Goal: Information Seeking & Learning: Learn about a topic

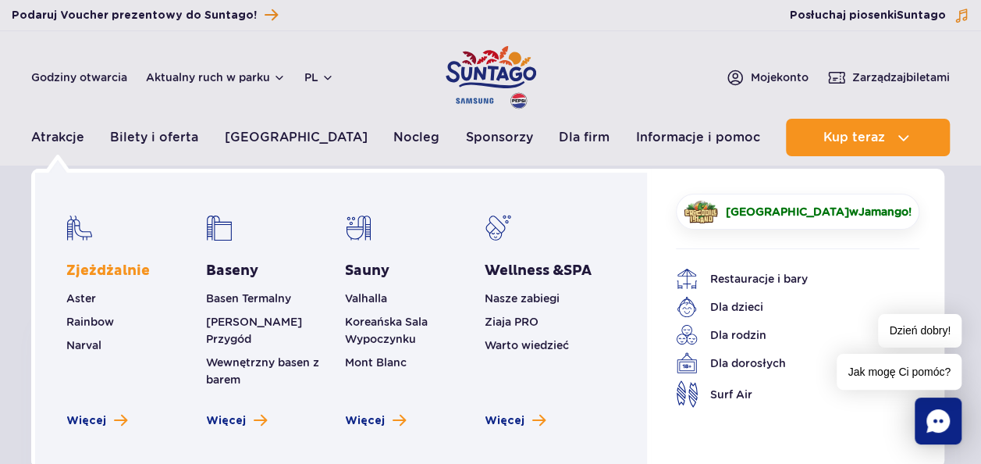
click at [84, 269] on link "Zjeżdżalnie" at bounding box center [107, 270] width 83 height 19
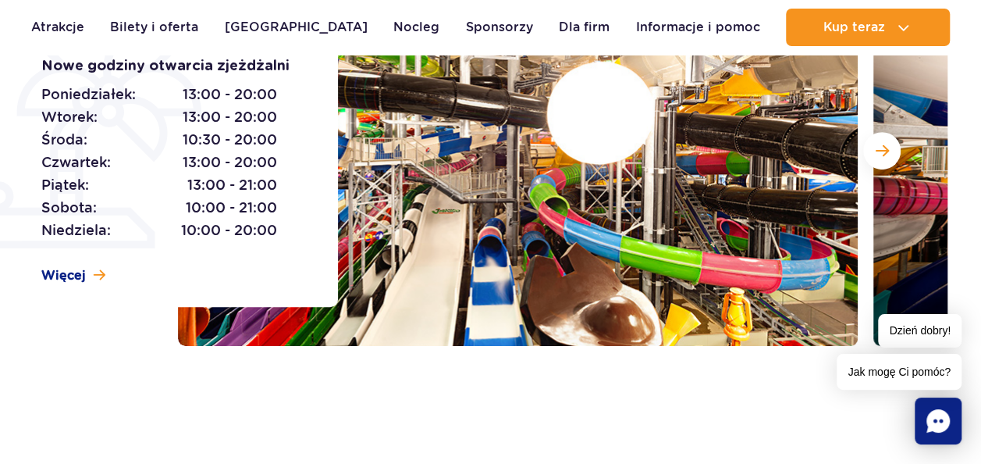
scroll to position [312, 0]
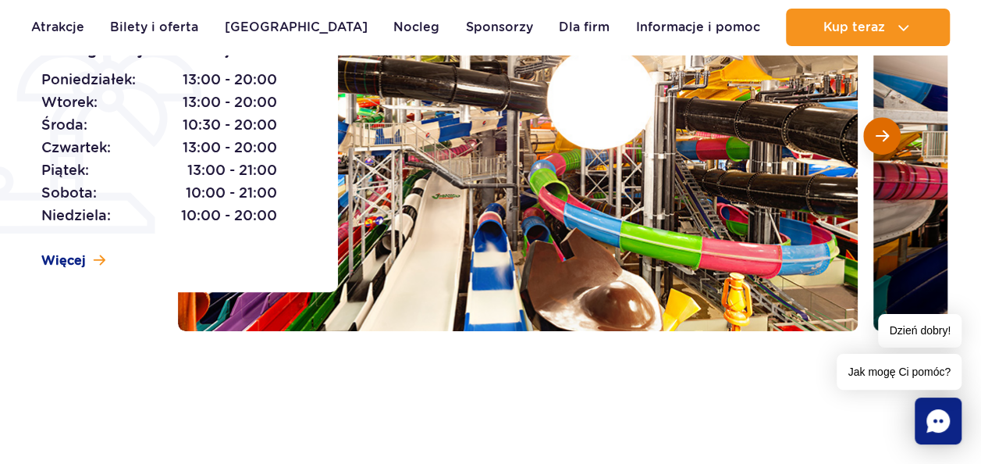
click at [878, 143] on button "Następny slajd" at bounding box center [881, 135] width 37 height 37
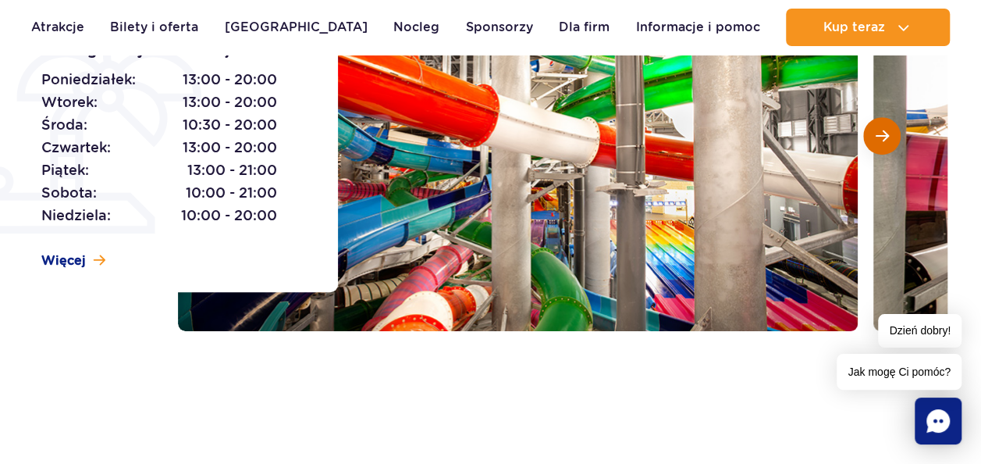
click at [879, 143] on button "Następny slajd" at bounding box center [881, 135] width 37 height 37
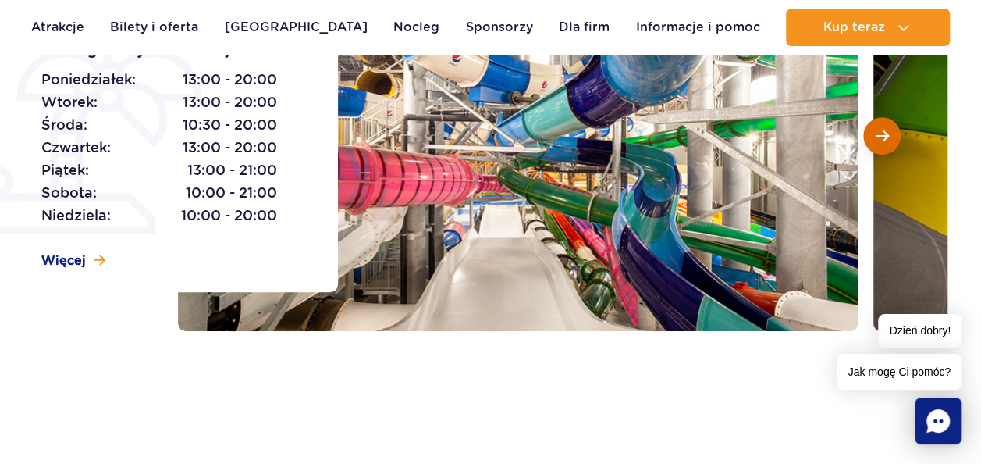
click at [879, 143] on button "Następny slajd" at bounding box center [881, 135] width 37 height 37
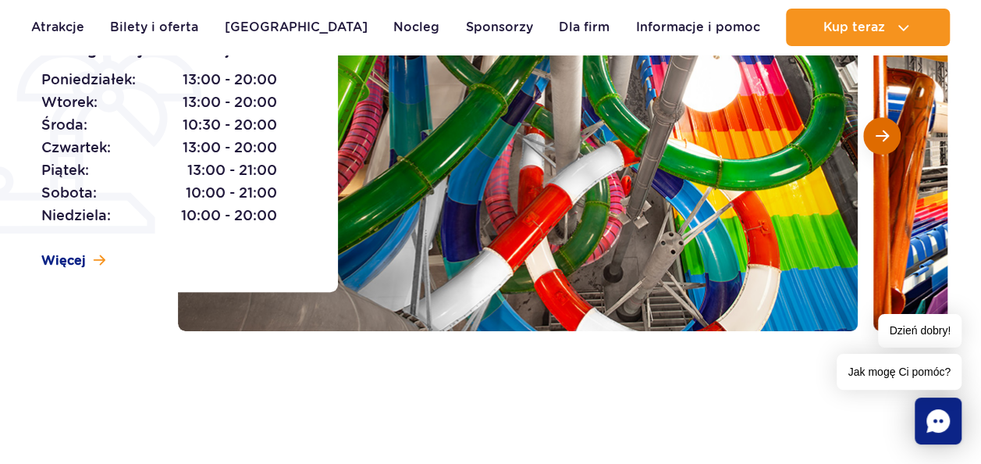
click at [879, 143] on button "Następny slajd" at bounding box center [881, 135] width 37 height 37
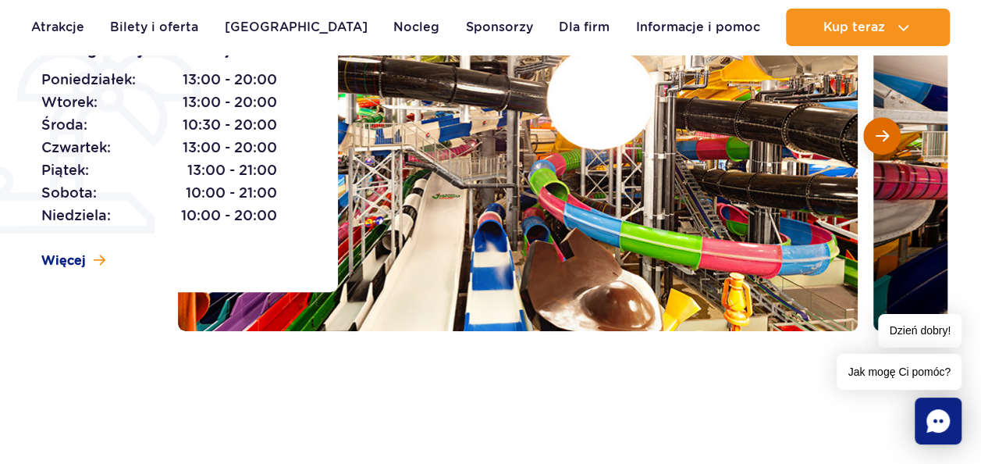
click at [879, 143] on button "Następny slajd" at bounding box center [881, 135] width 37 height 37
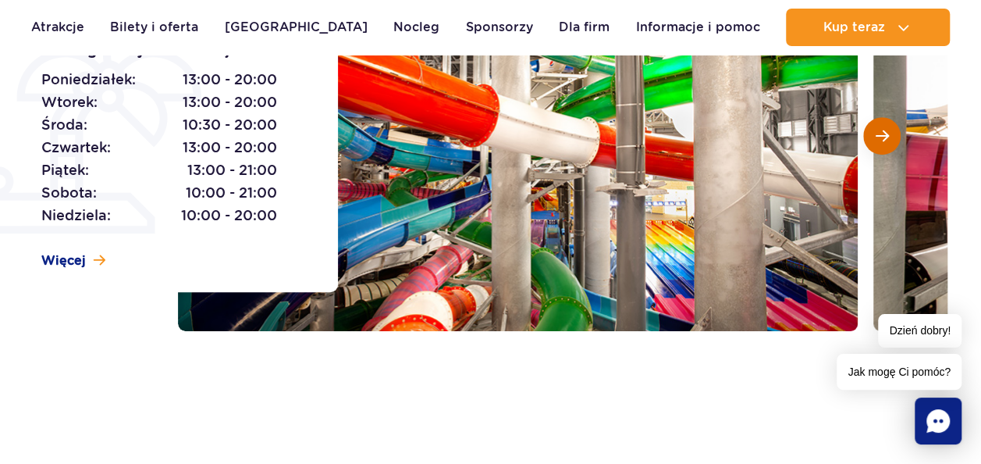
click at [879, 143] on button "Następny slajd" at bounding box center [881, 135] width 37 height 37
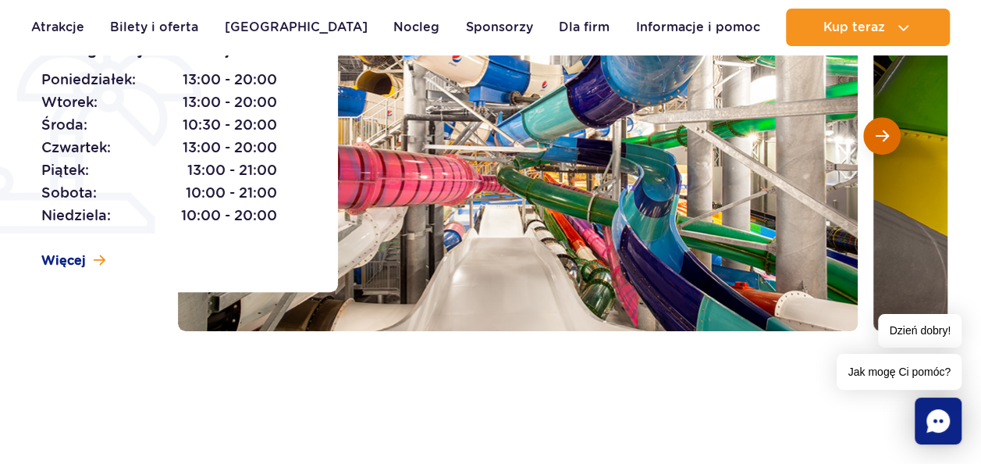
click at [879, 143] on button "Następny slajd" at bounding box center [881, 135] width 37 height 37
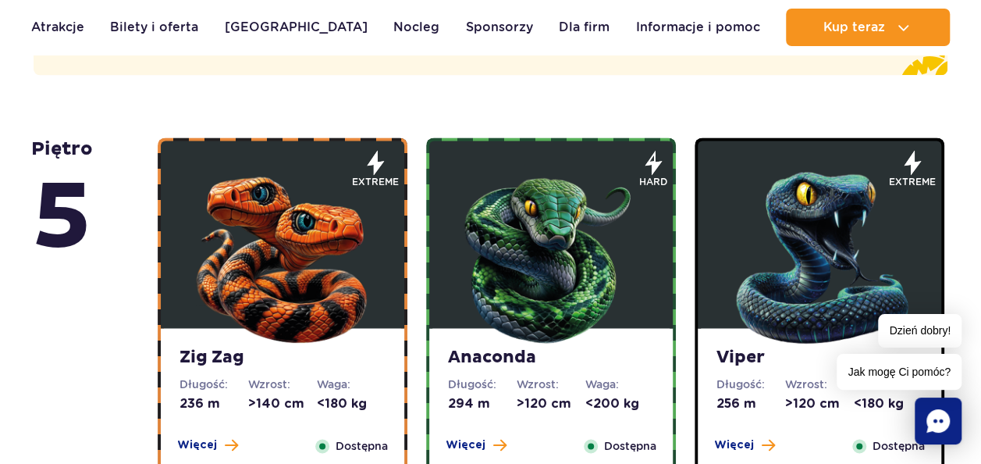
scroll to position [1092, 0]
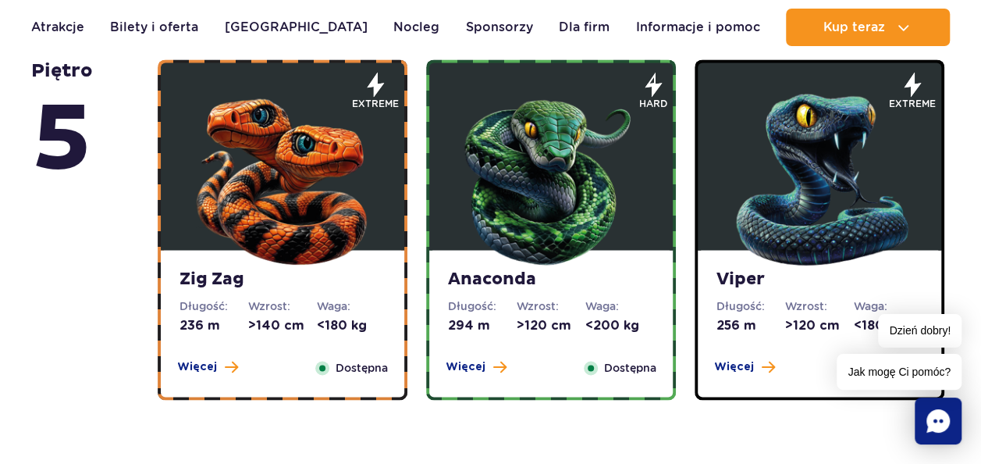
drag, startPoint x: 204, startPoint y: 362, endPoint x: 92, endPoint y: 308, distance: 123.9
click at [92, 308] on div "piętro 5" at bounding box center [94, 229] width 126 height 340
click at [194, 361] on span "Więcej" at bounding box center [197, 367] width 40 height 16
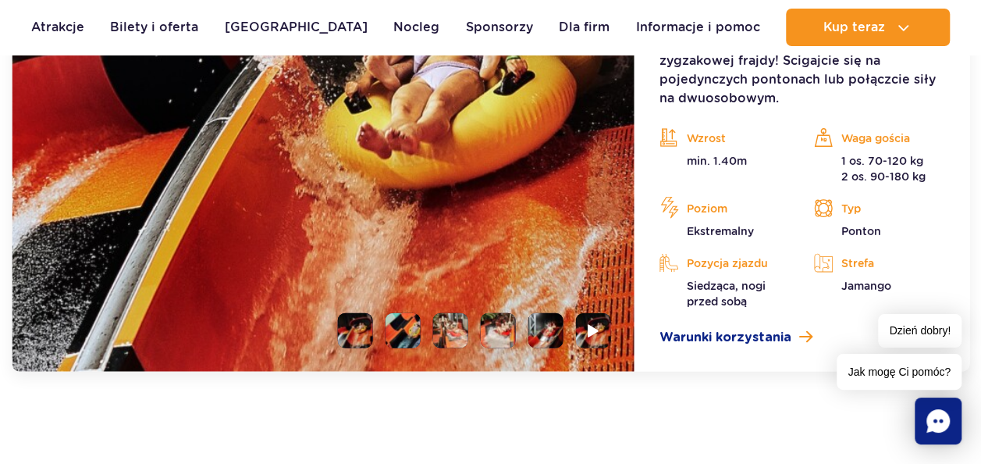
scroll to position [1589, 0]
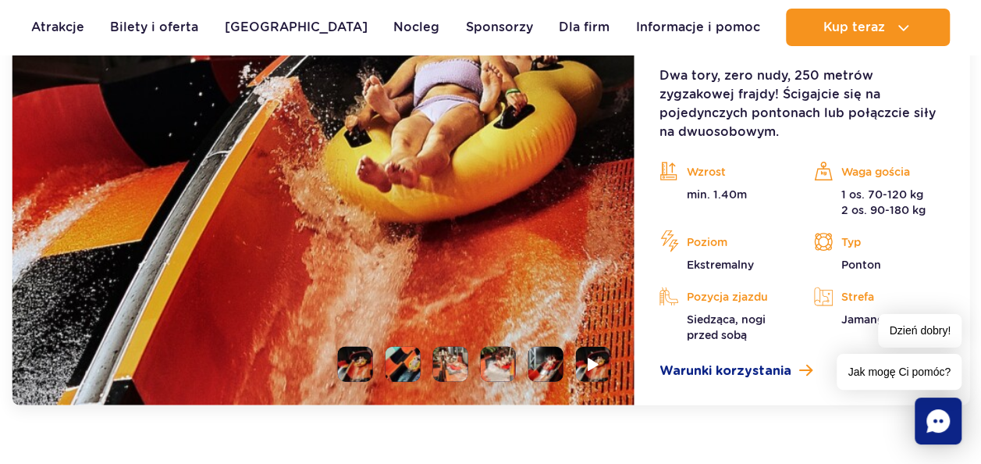
click at [414, 358] on li at bounding box center [402, 363] width 35 height 35
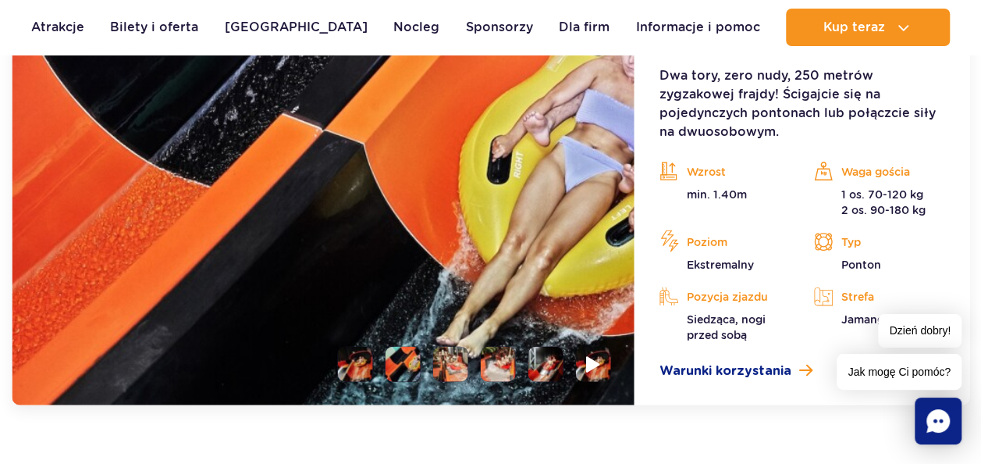
click at [599, 367] on img at bounding box center [593, 364] width 15 height 18
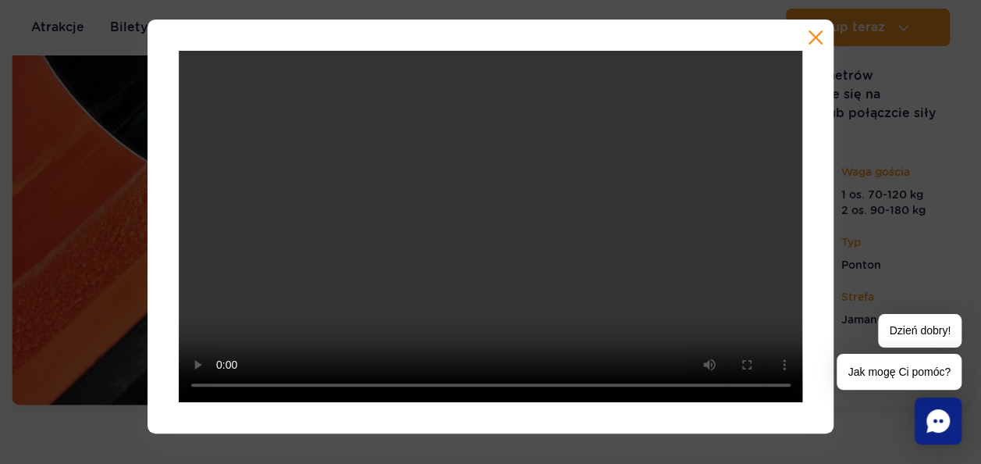
click at [819, 39] on button "button" at bounding box center [816, 38] width 16 height 16
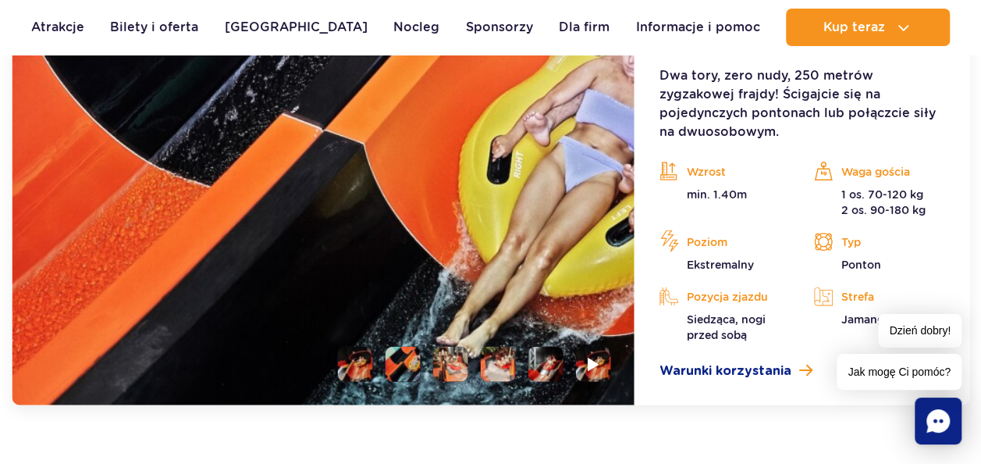
click at [508, 370] on li at bounding box center [498, 363] width 35 height 35
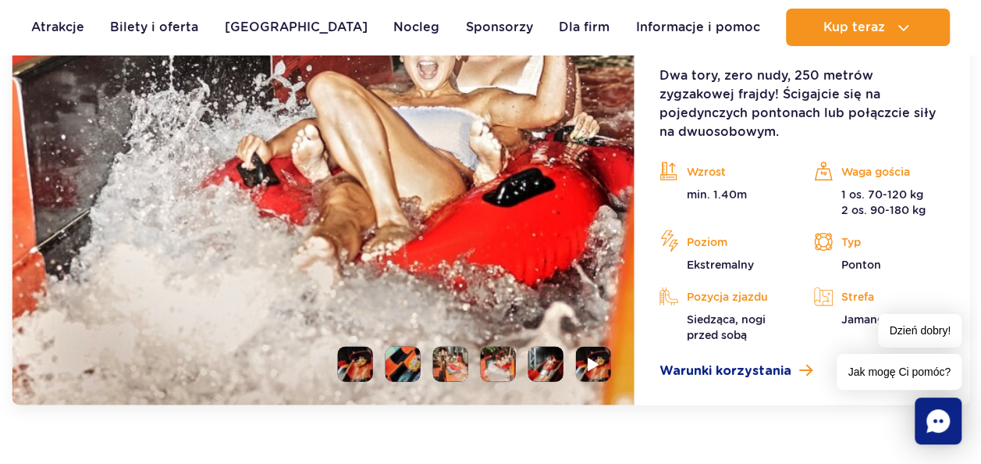
click at [546, 367] on li at bounding box center [545, 363] width 35 height 35
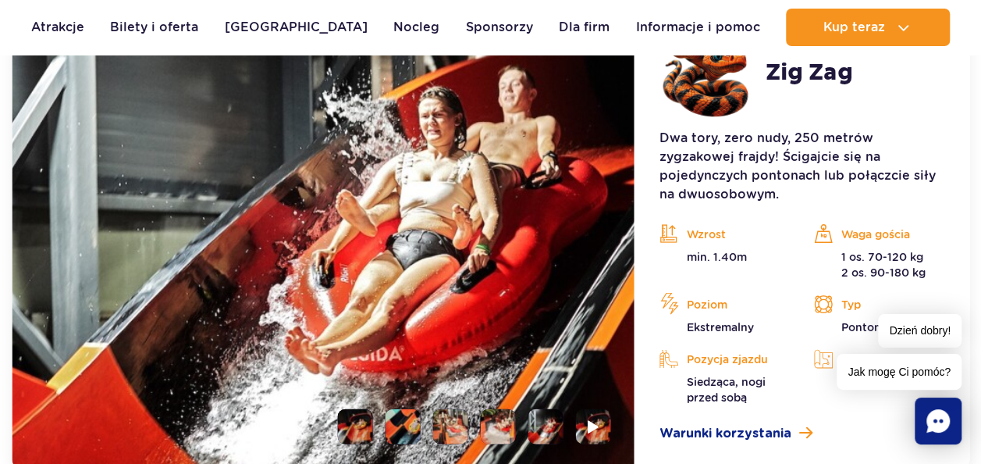
scroll to position [1355, 0]
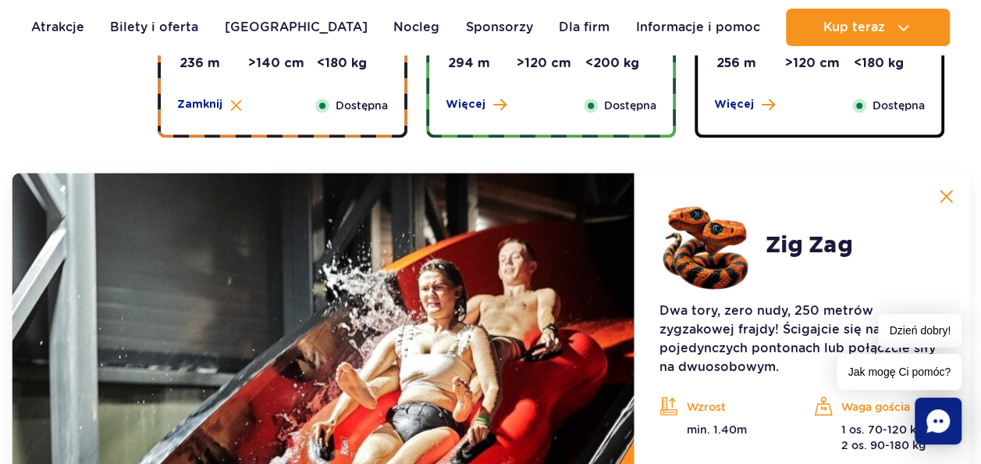
click at [948, 192] on img at bounding box center [946, 196] width 14 height 14
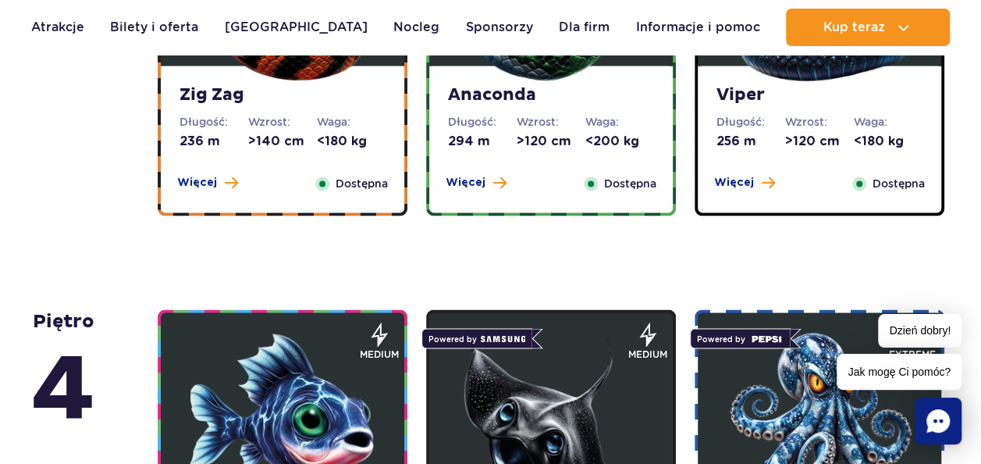
scroll to position [1199, 0]
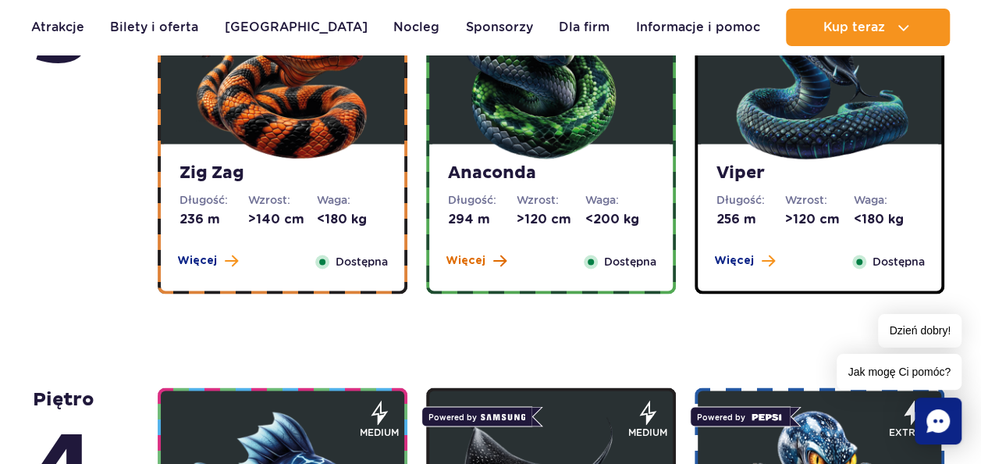
click at [488, 265] on button "Więcej" at bounding box center [476, 261] width 61 height 16
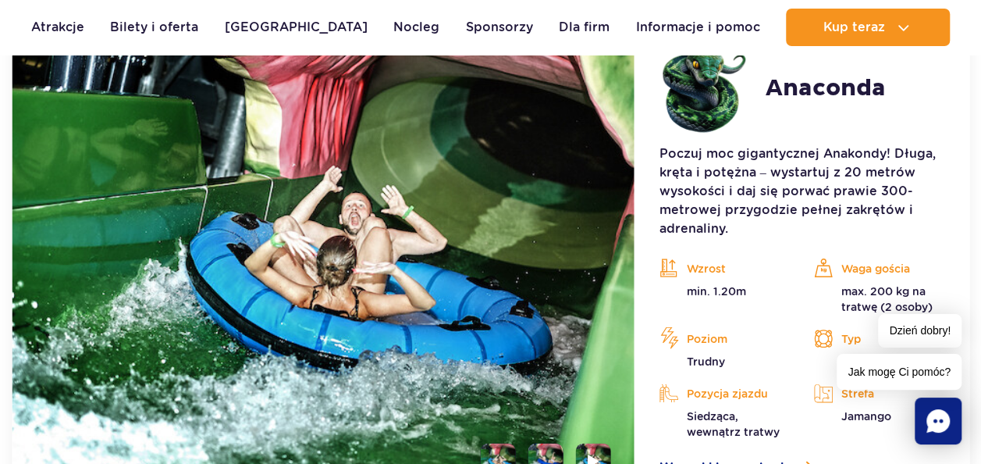
scroll to position [1589, 0]
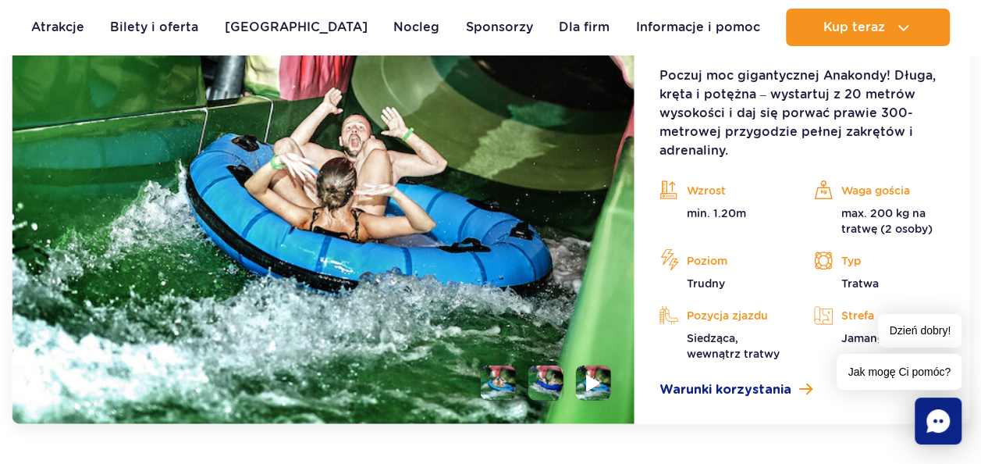
click at [584, 381] on li at bounding box center [593, 382] width 35 height 35
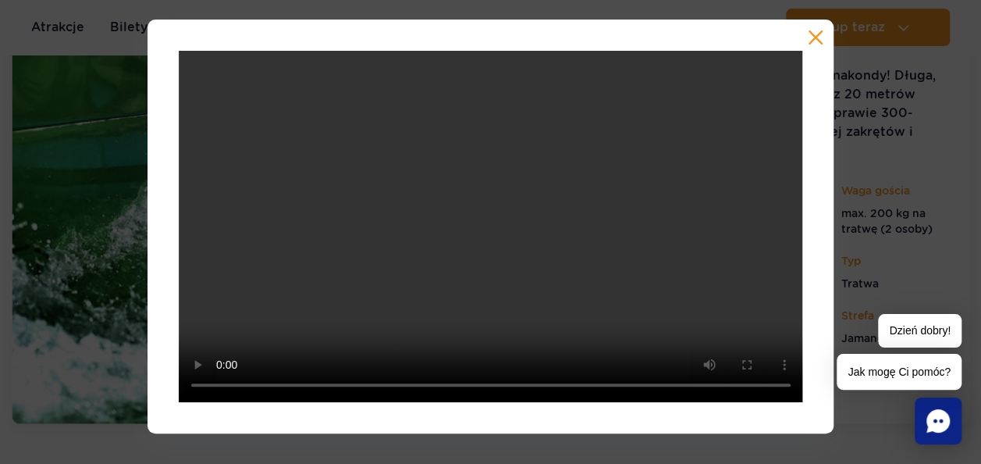
click at [816, 34] on button "button" at bounding box center [816, 38] width 16 height 16
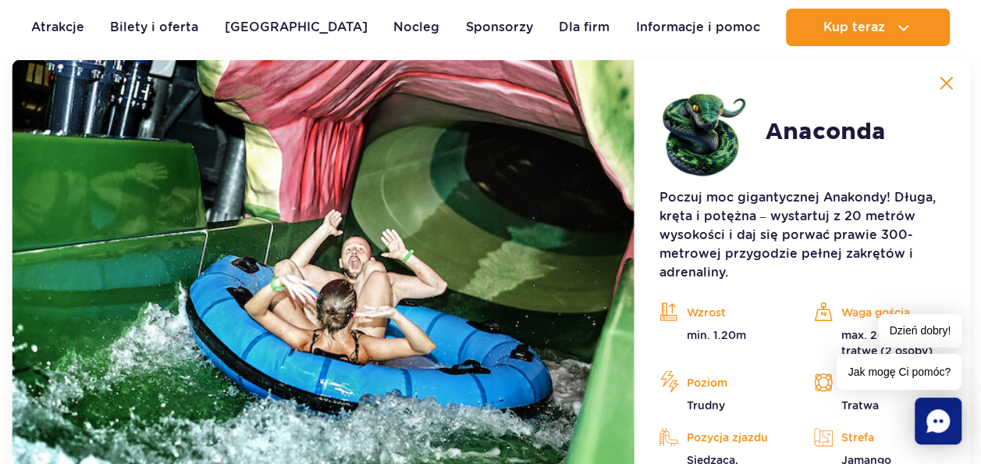
scroll to position [1433, 0]
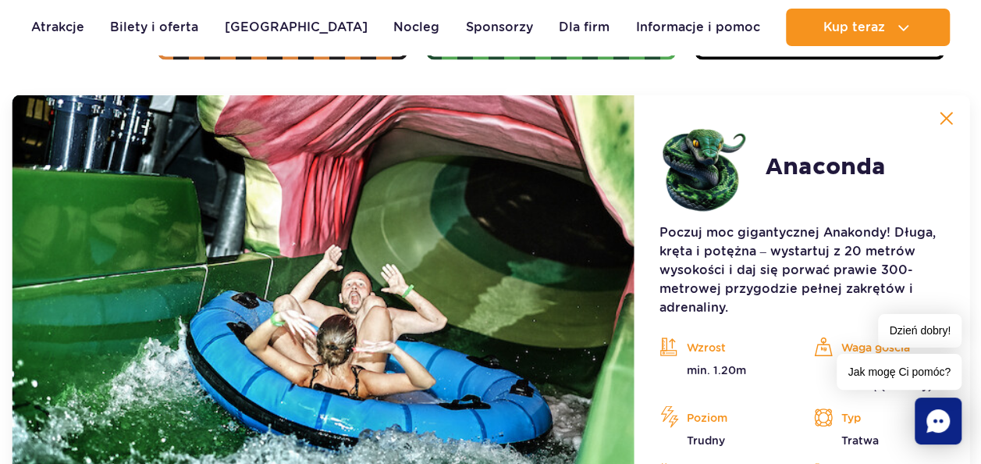
click at [944, 117] on img at bounding box center [946, 118] width 14 height 14
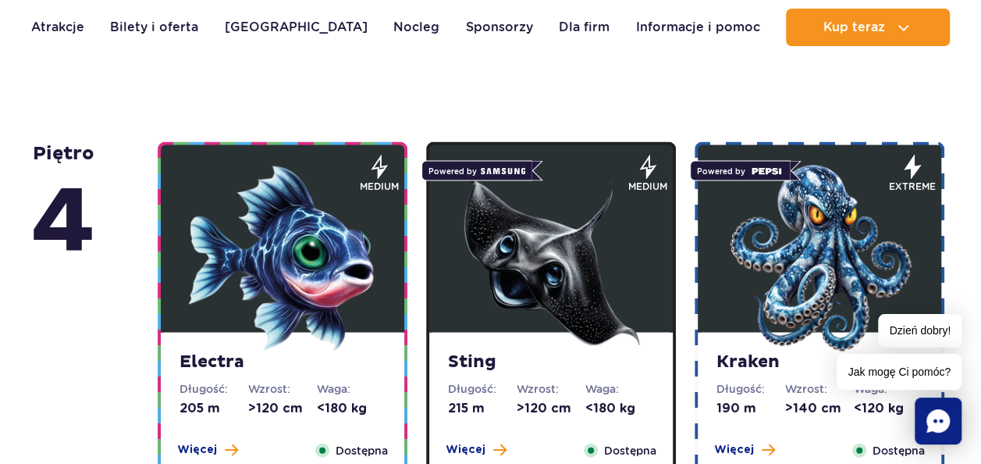
scroll to position [1511, 0]
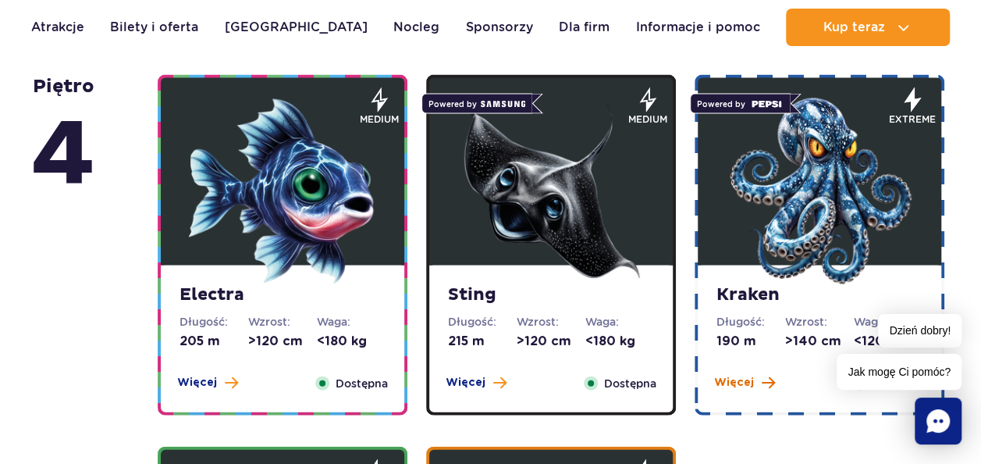
click at [748, 382] on span "Więcej" at bounding box center [734, 383] width 40 height 16
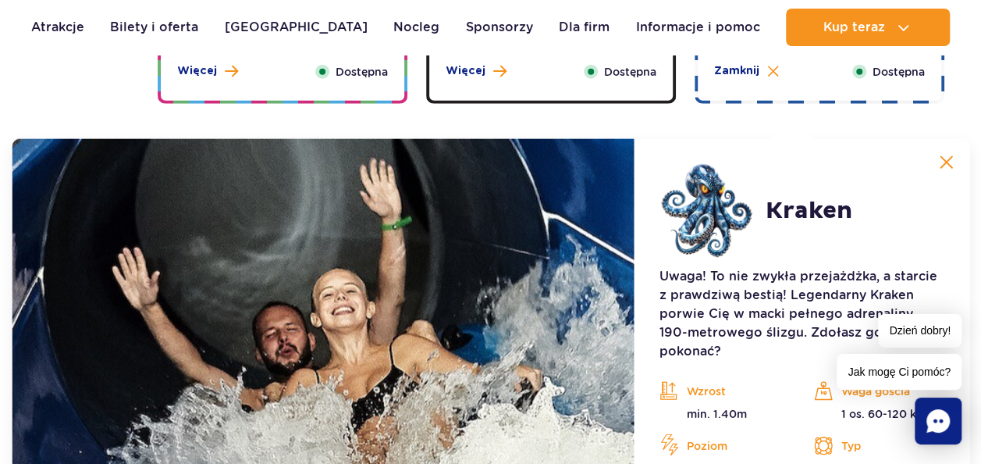
scroll to position [1789, 0]
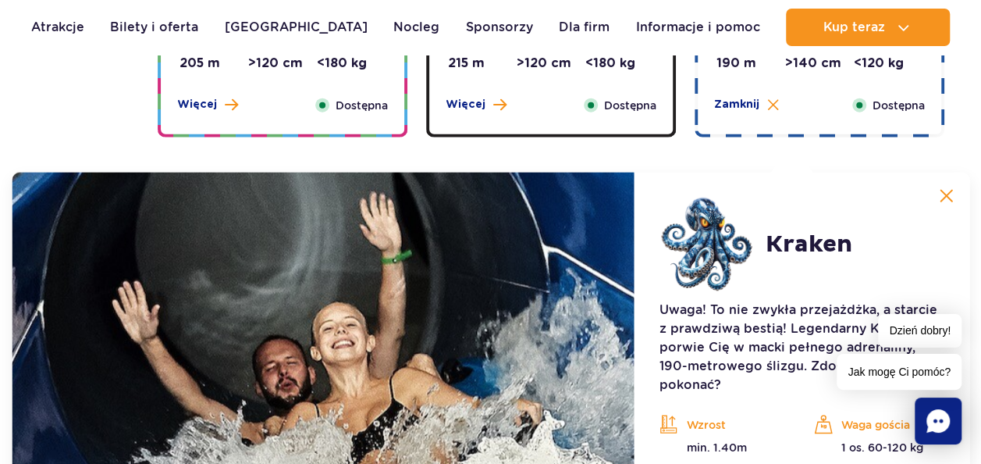
click at [947, 194] on img at bounding box center [946, 196] width 14 height 14
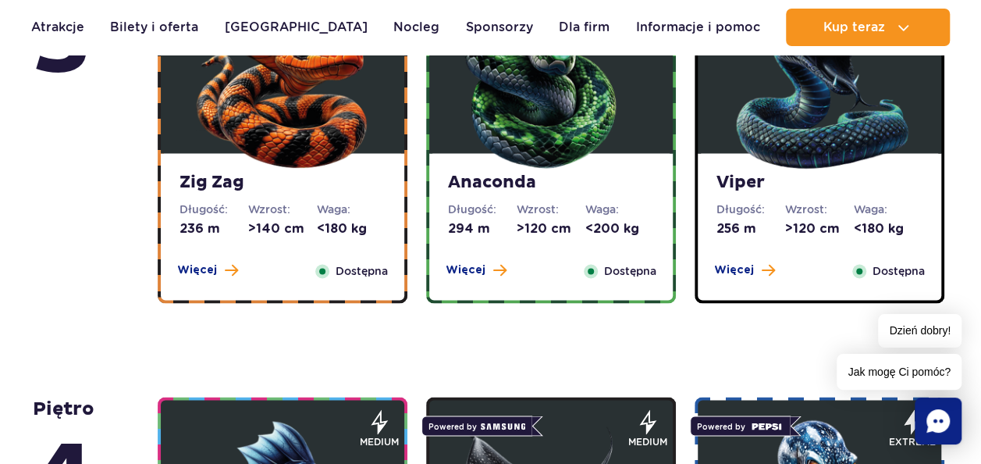
scroll to position [1164, 0]
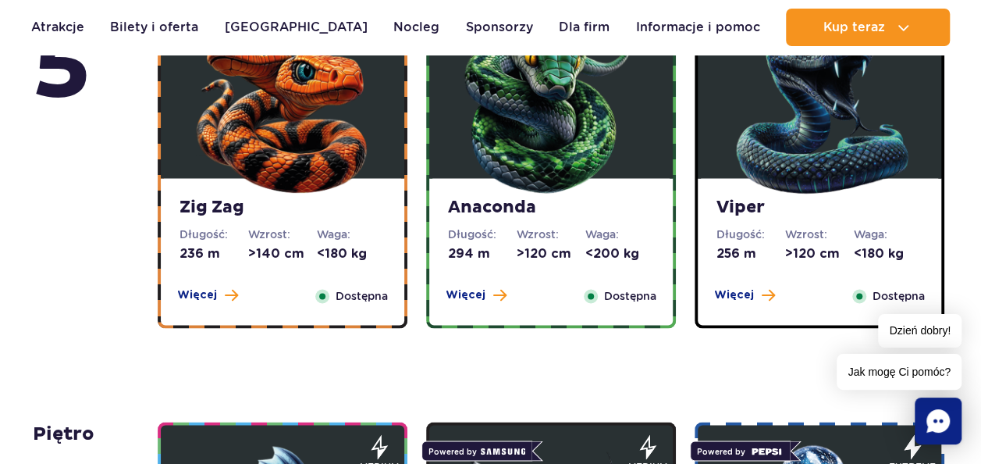
click at [754, 287] on button "Więcej" at bounding box center [744, 295] width 61 height 16
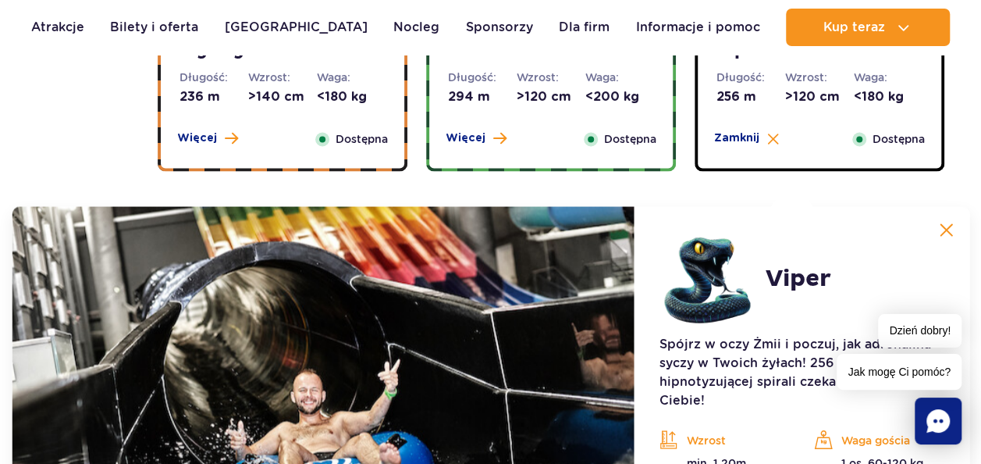
scroll to position [1433, 0]
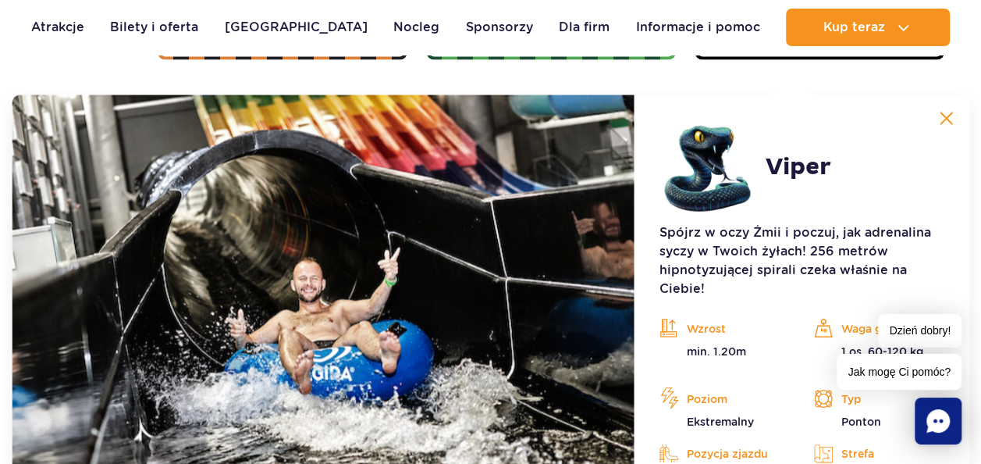
click at [947, 115] on img at bounding box center [946, 118] width 14 height 14
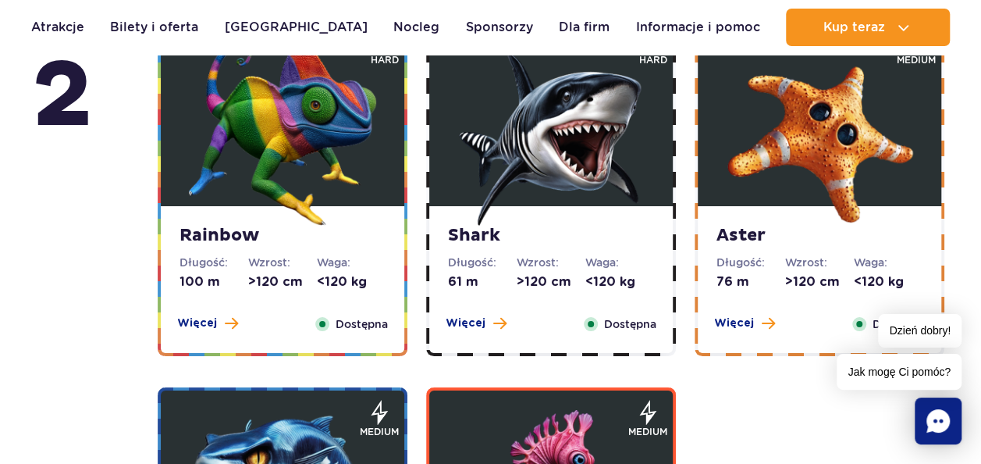
scroll to position [2837, 0]
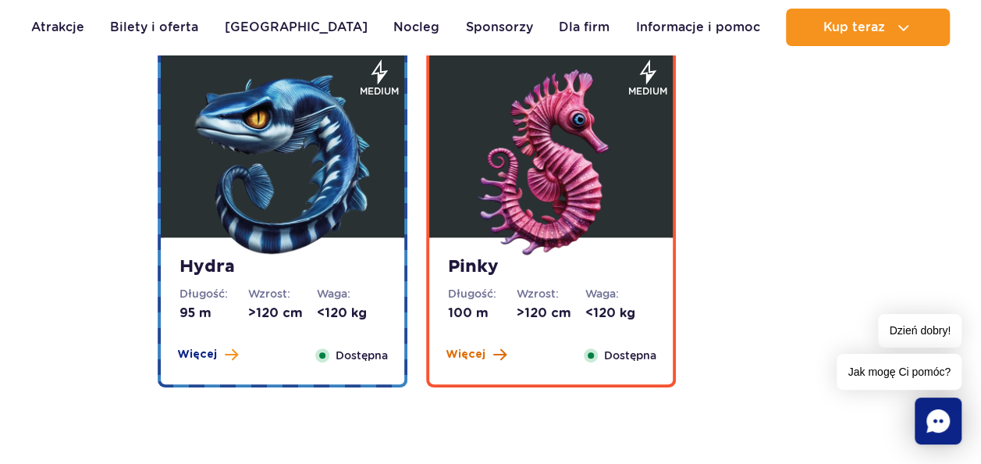
click at [474, 350] on span "Więcej" at bounding box center [466, 354] width 40 height 16
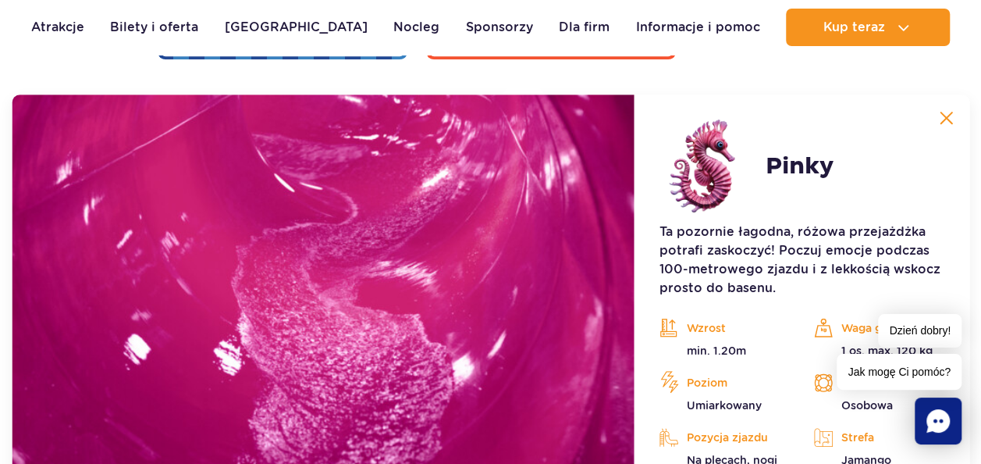
scroll to position [3399, 0]
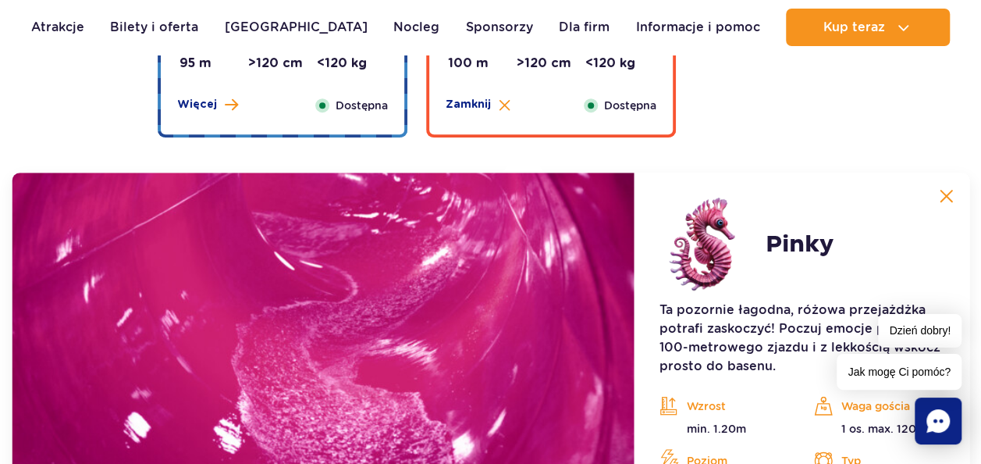
click at [951, 195] on img at bounding box center [946, 196] width 14 height 14
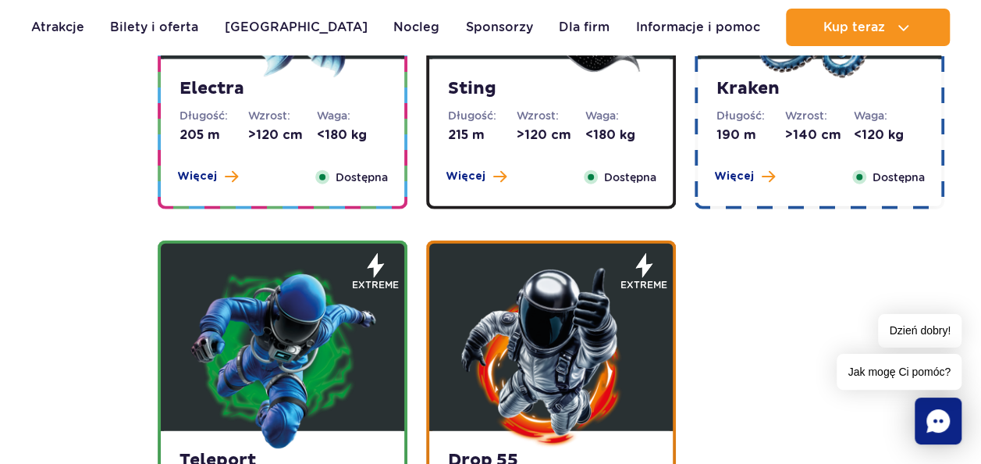
scroll to position [1917, 0]
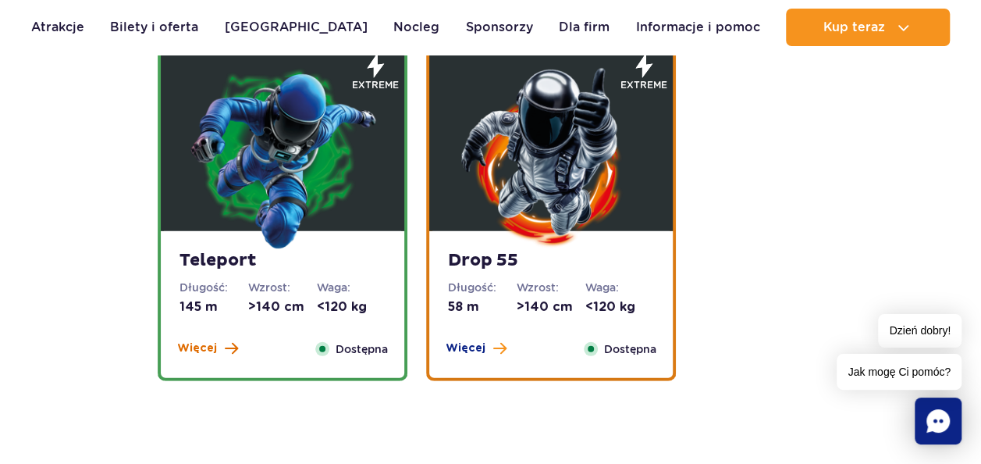
click at [222, 347] on button "Więcej" at bounding box center [207, 348] width 61 height 16
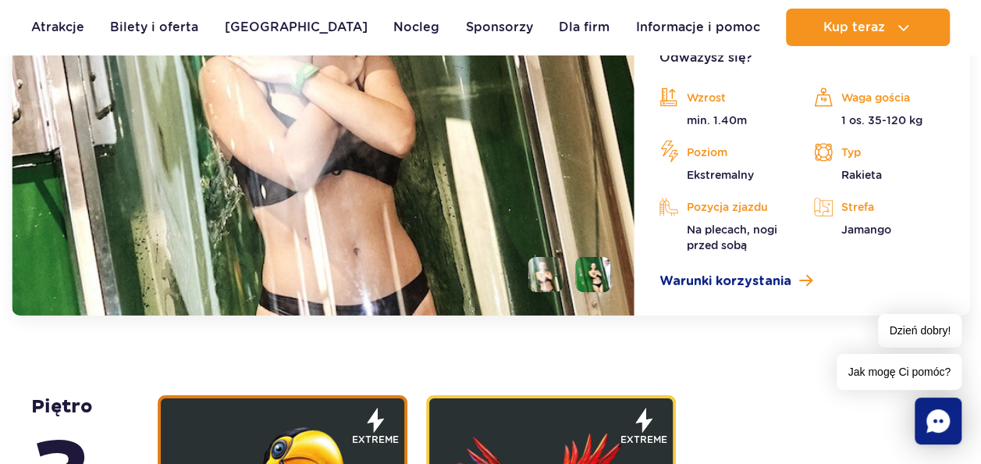
scroll to position [2472, 0]
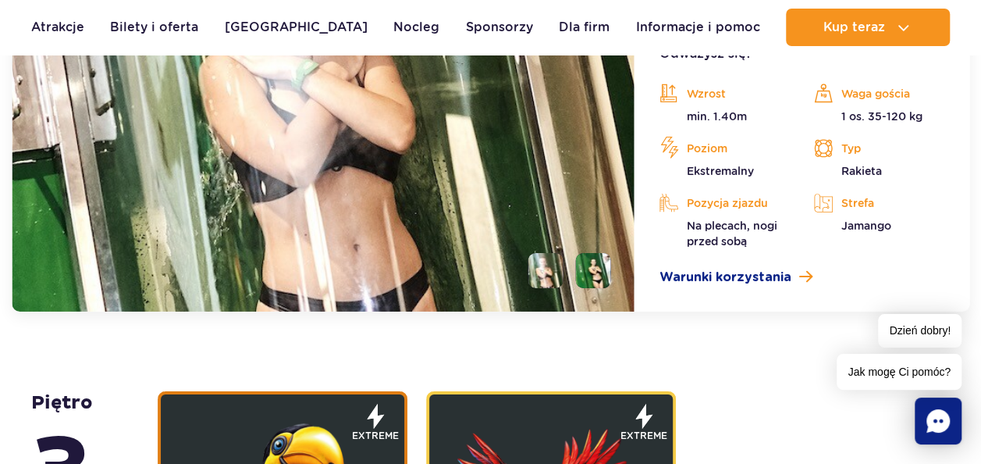
click at [601, 273] on img at bounding box center [323, 85] width 623 height 451
click at [599, 264] on li at bounding box center [593, 270] width 35 height 35
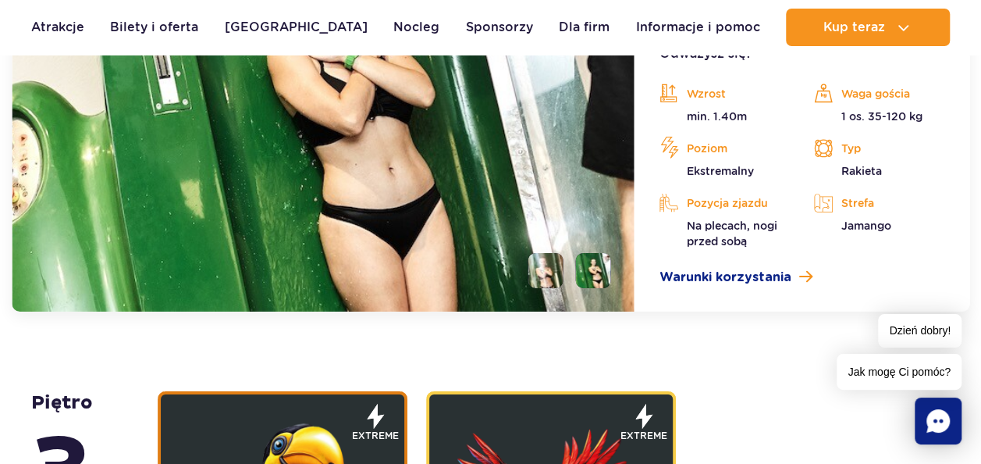
scroll to position [2160, 0]
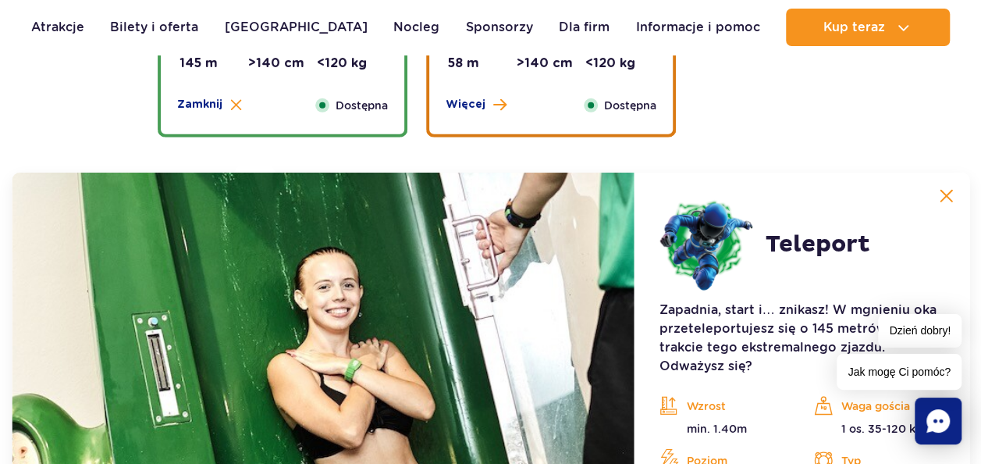
click at [949, 194] on img at bounding box center [946, 196] width 14 height 14
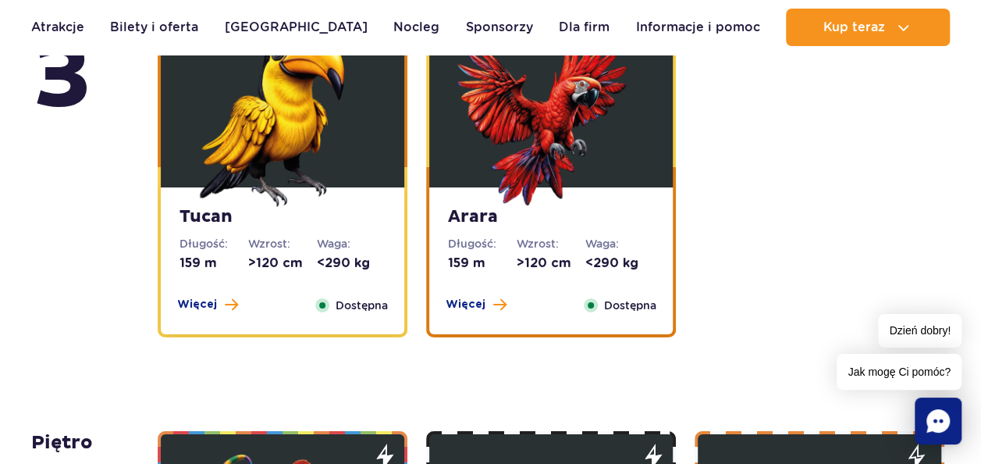
click at [508, 307] on div "Więcej Zamknij" at bounding box center [476, 305] width 80 height 17
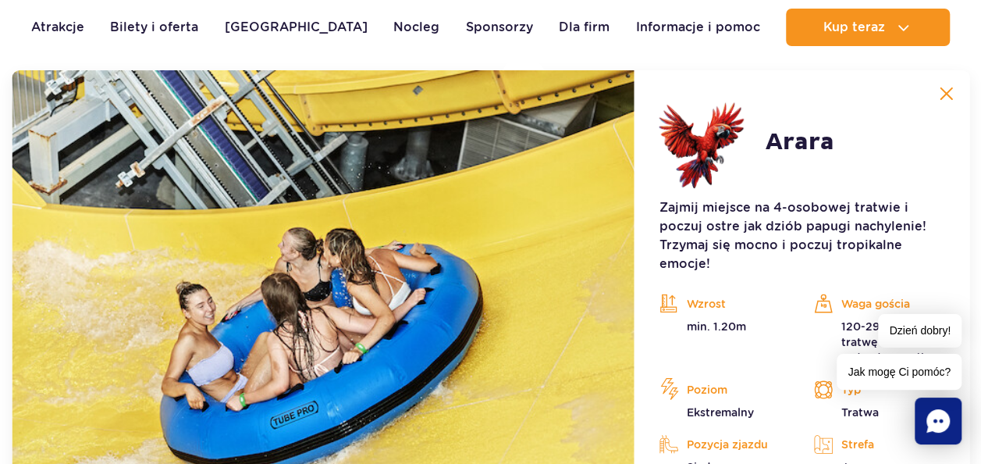
scroll to position [2672, 0]
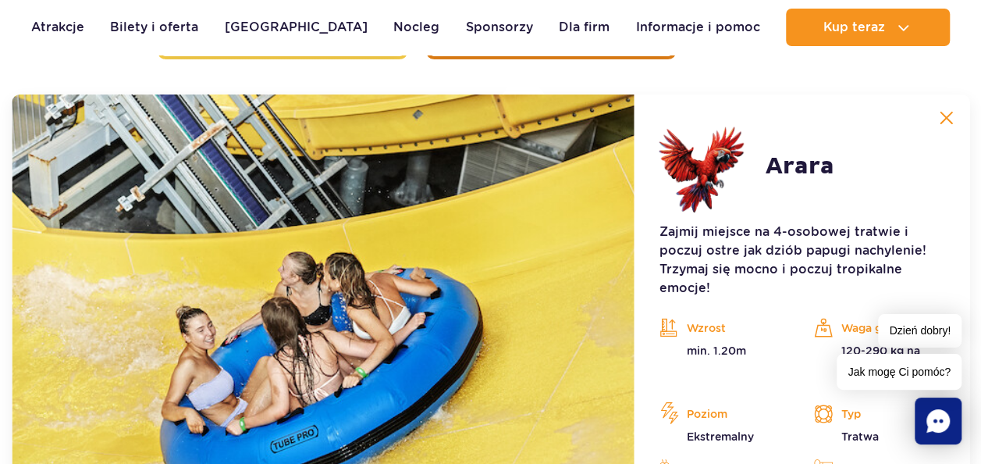
click at [947, 115] on img at bounding box center [946, 118] width 14 height 14
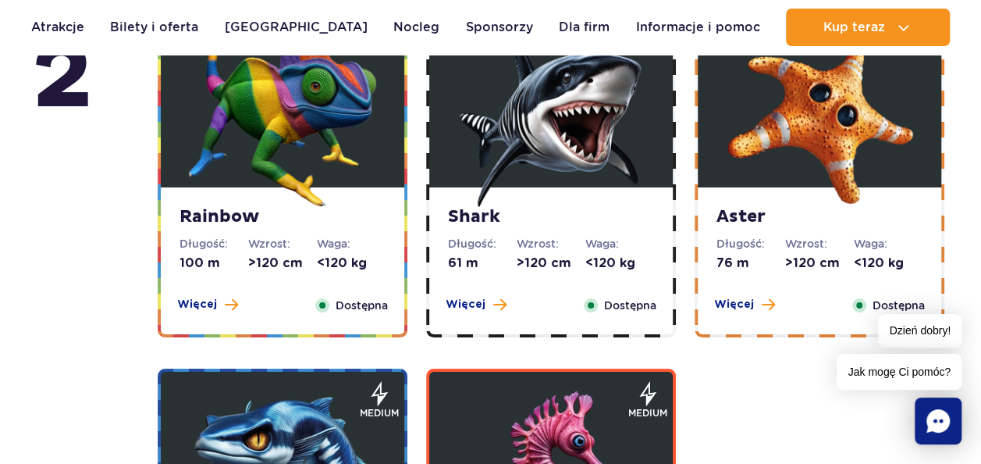
click at [216, 306] on button "Więcej" at bounding box center [207, 305] width 61 height 16
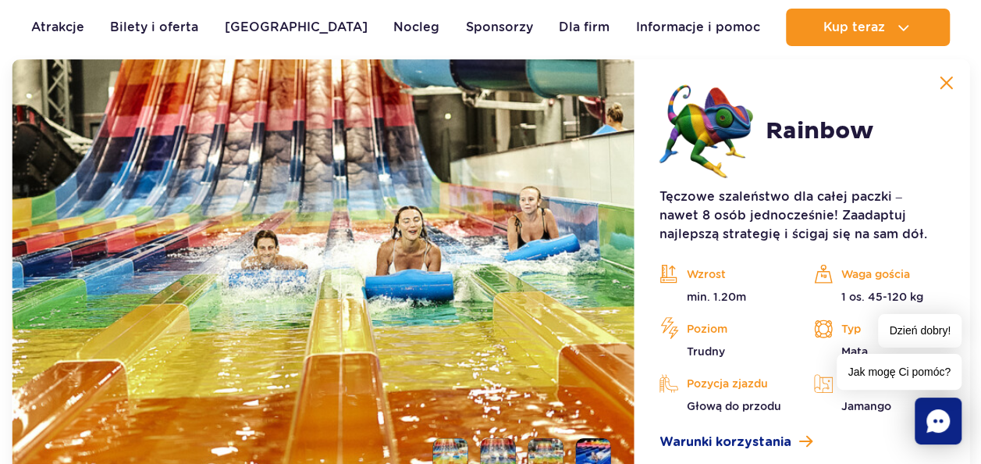
scroll to position [3106, 0]
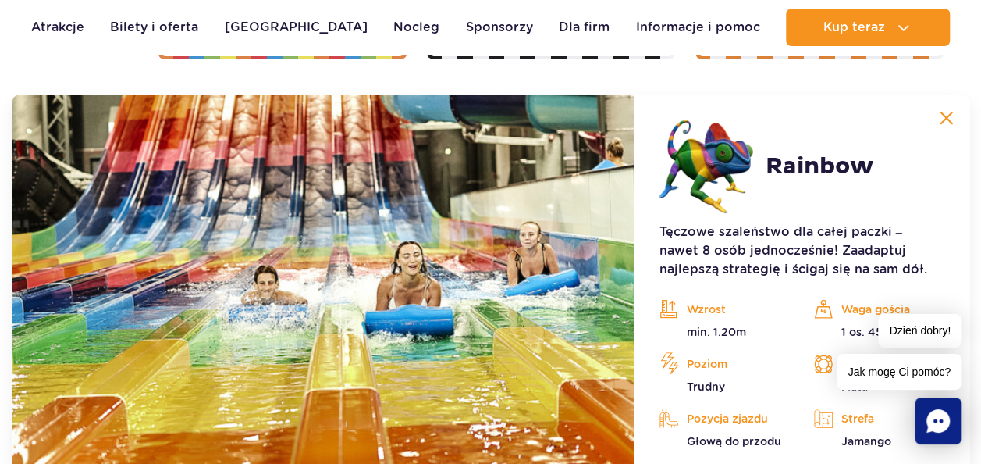
click at [939, 116] on button at bounding box center [945, 117] width 31 height 31
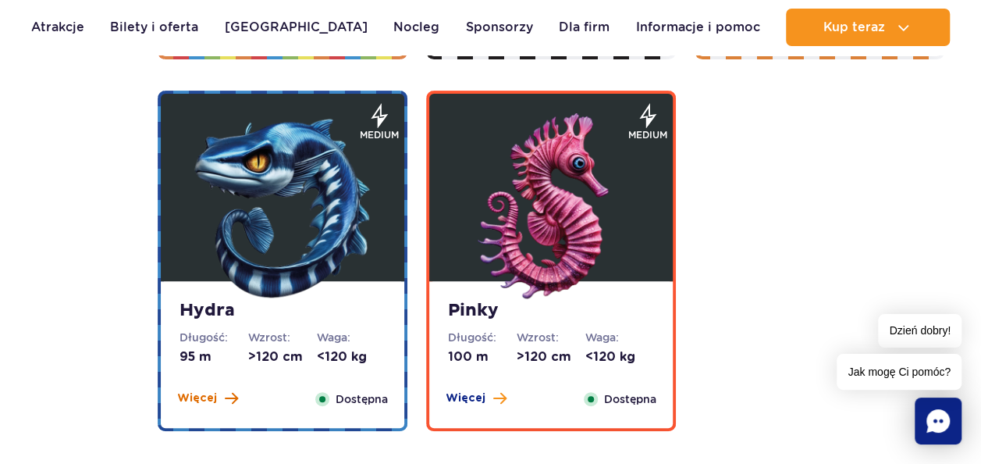
click at [235, 396] on span at bounding box center [231, 398] width 13 height 14
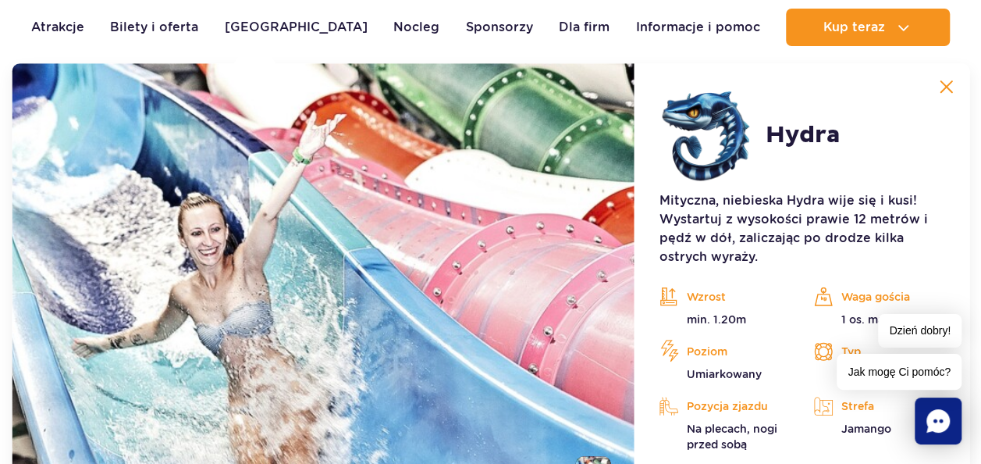
scroll to position [3477, 0]
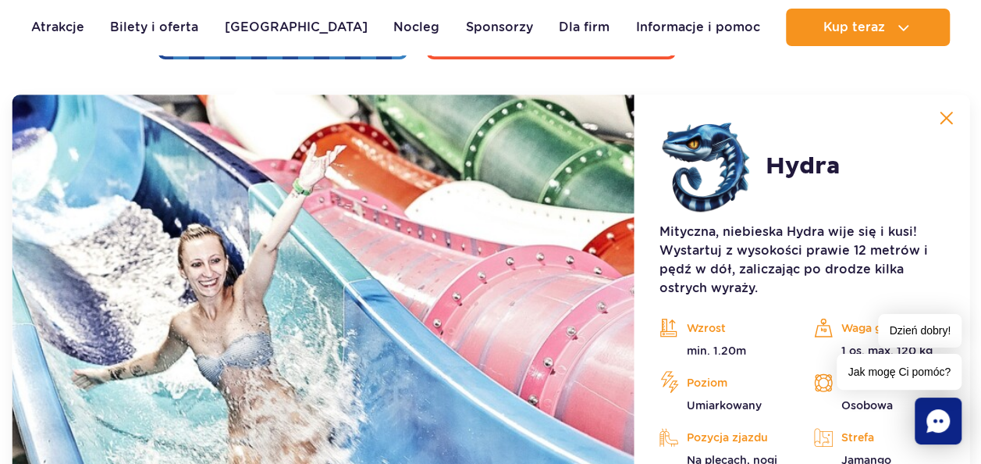
click at [949, 122] on img at bounding box center [946, 118] width 14 height 14
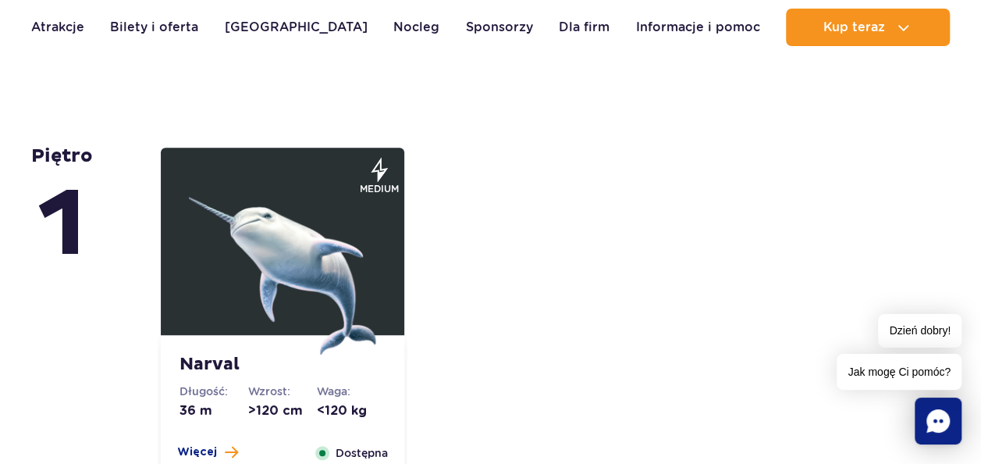
scroll to position [3555, 0]
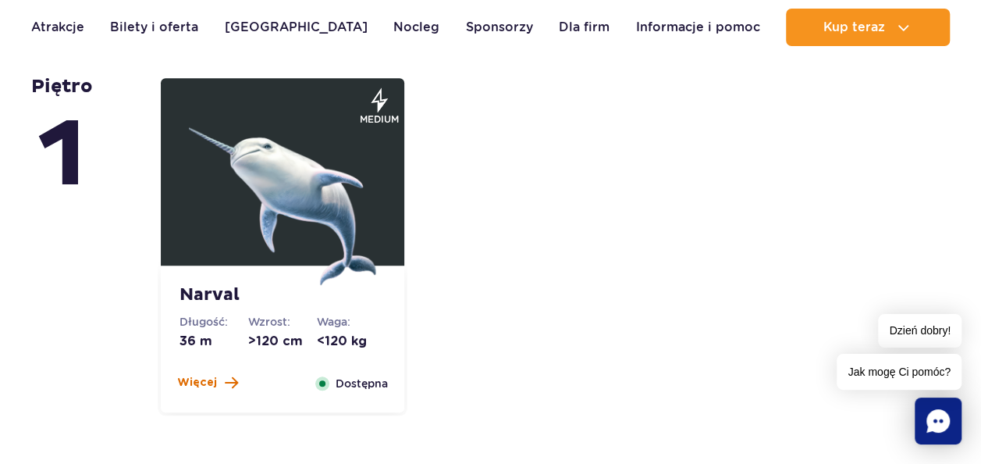
click at [226, 376] on span at bounding box center [231, 382] width 13 height 14
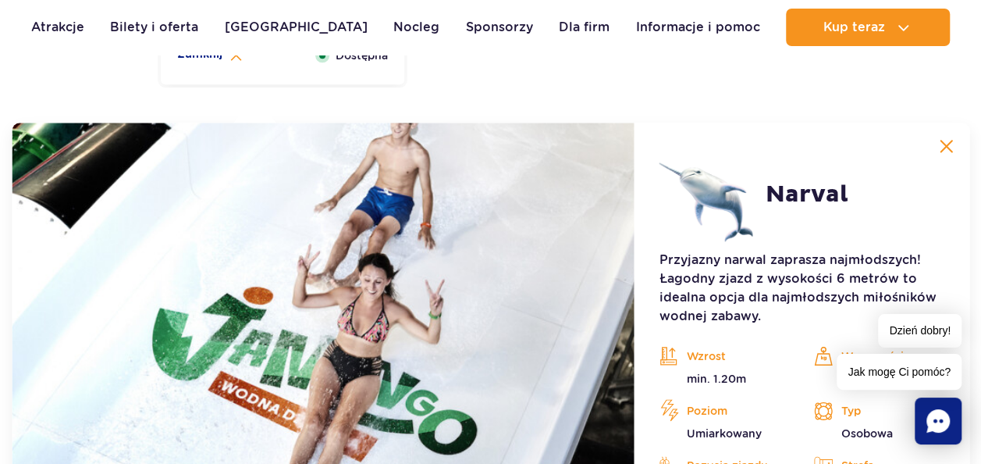
scroll to position [3911, 0]
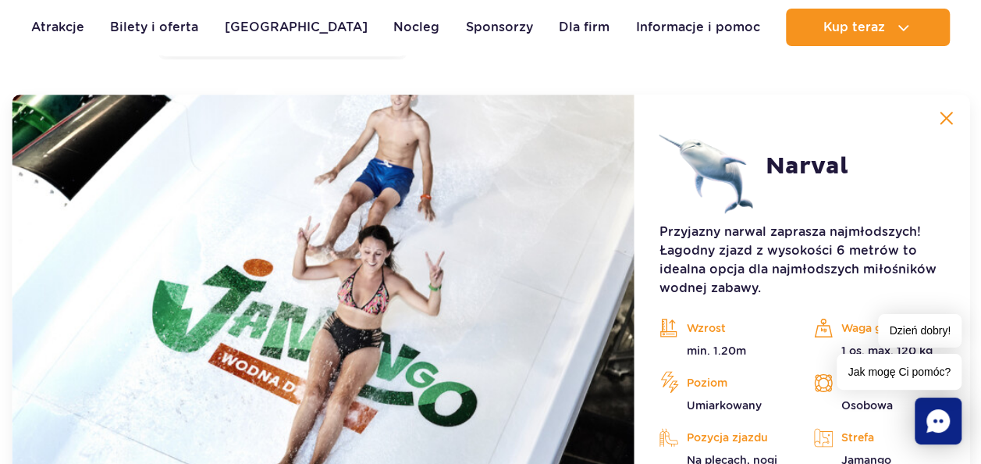
click at [940, 125] on button at bounding box center [945, 117] width 31 height 31
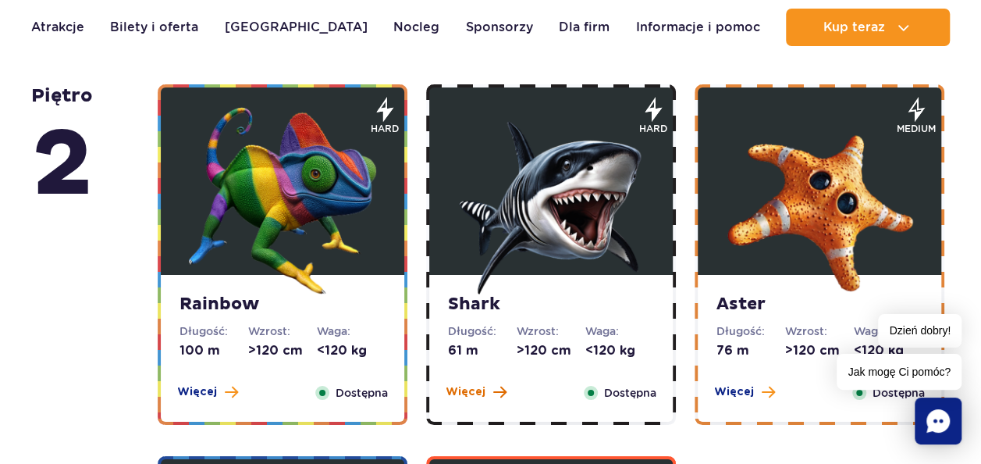
click at [475, 392] on span "Więcej" at bounding box center [466, 392] width 40 height 16
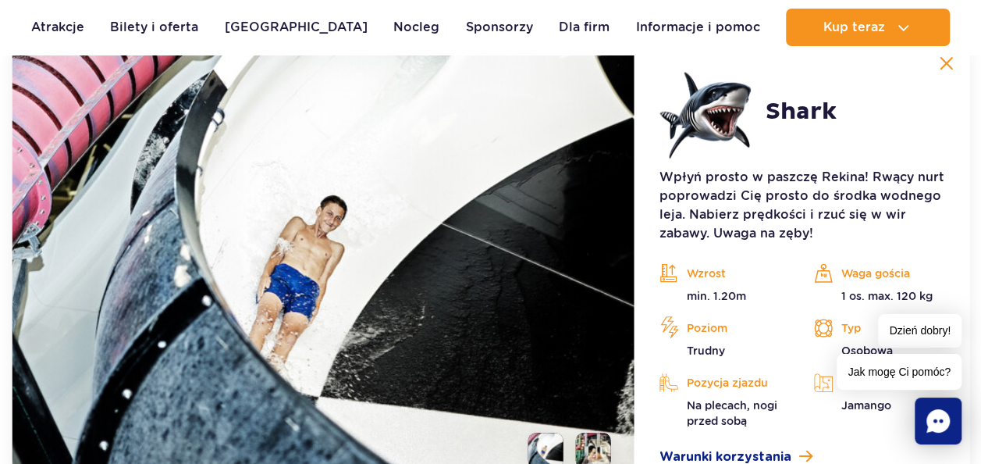
scroll to position [3085, 0]
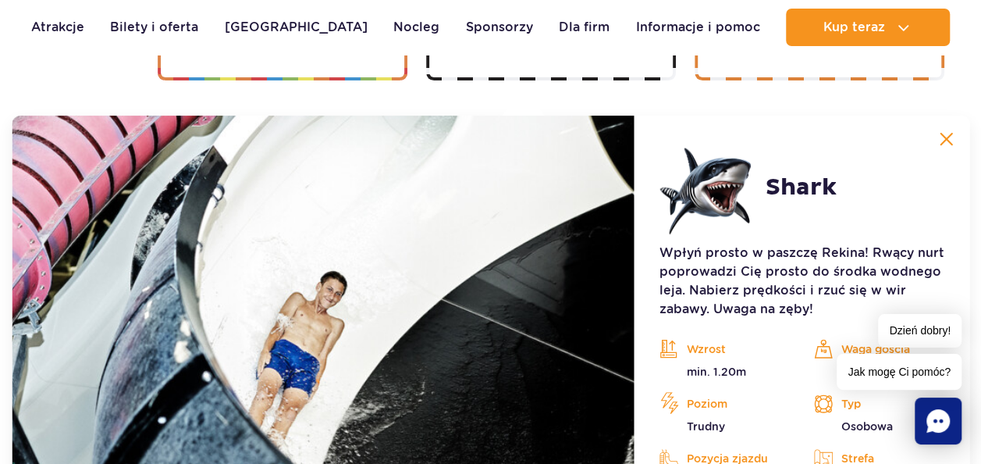
click at [953, 133] on img at bounding box center [946, 139] width 14 height 14
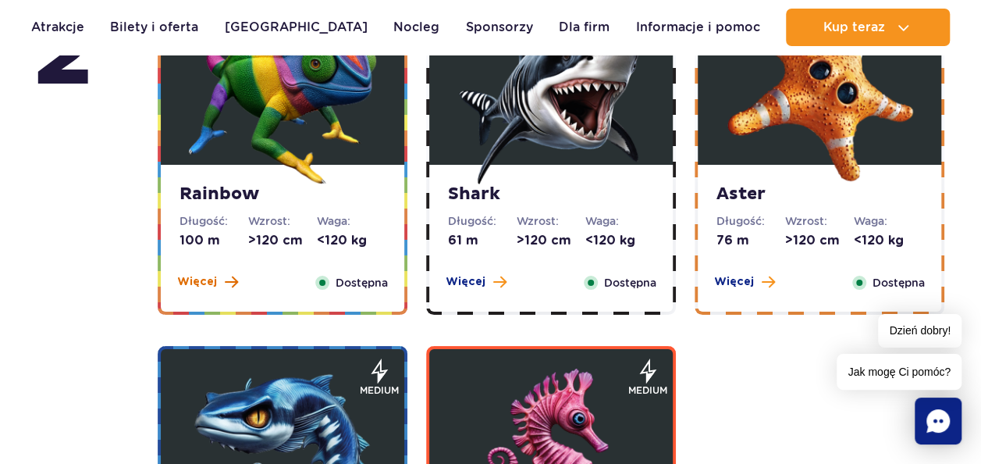
click at [232, 275] on span at bounding box center [231, 282] width 13 height 14
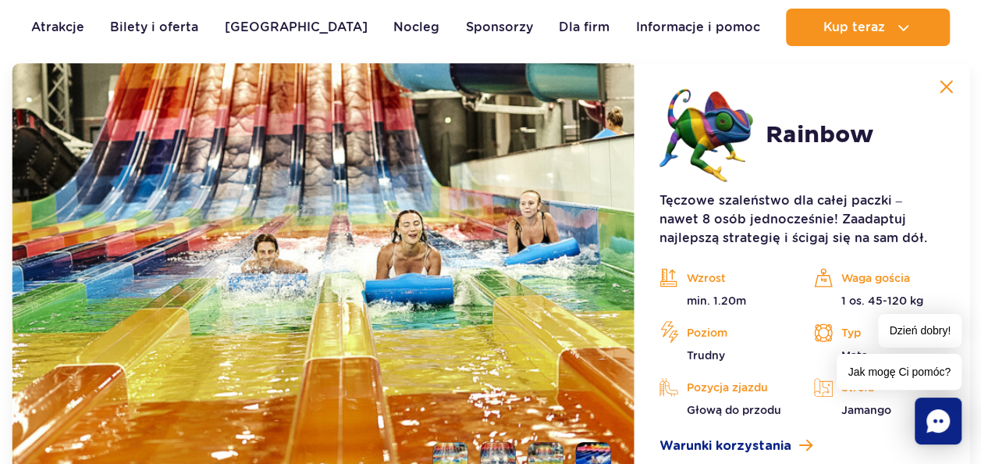
scroll to position [3106, 0]
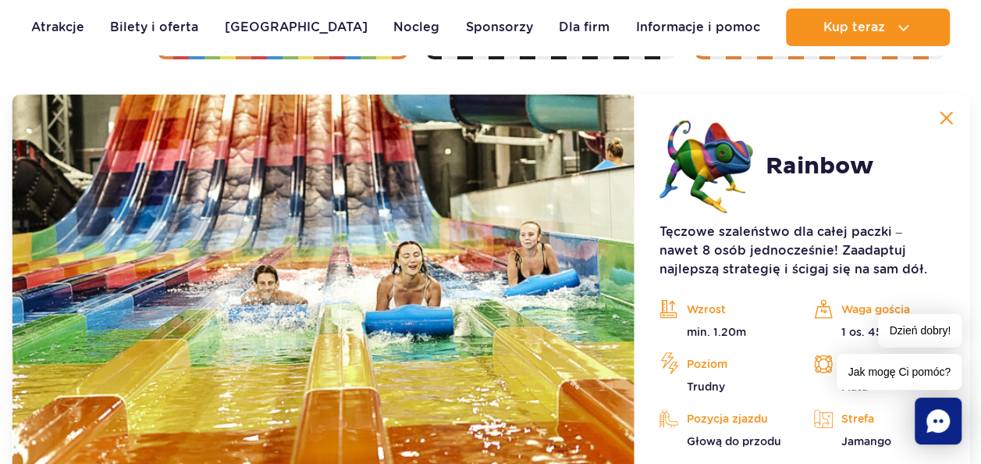
click at [949, 125] on button at bounding box center [945, 117] width 31 height 31
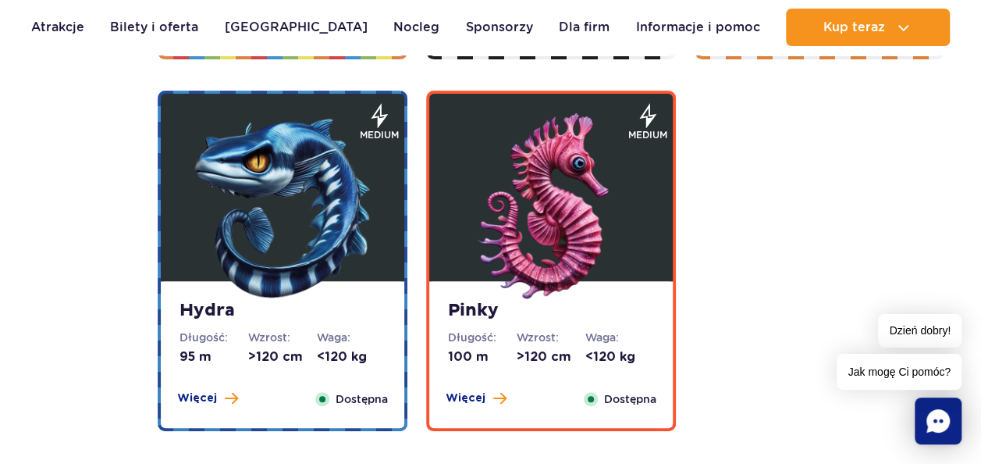
scroll to position [2872, 0]
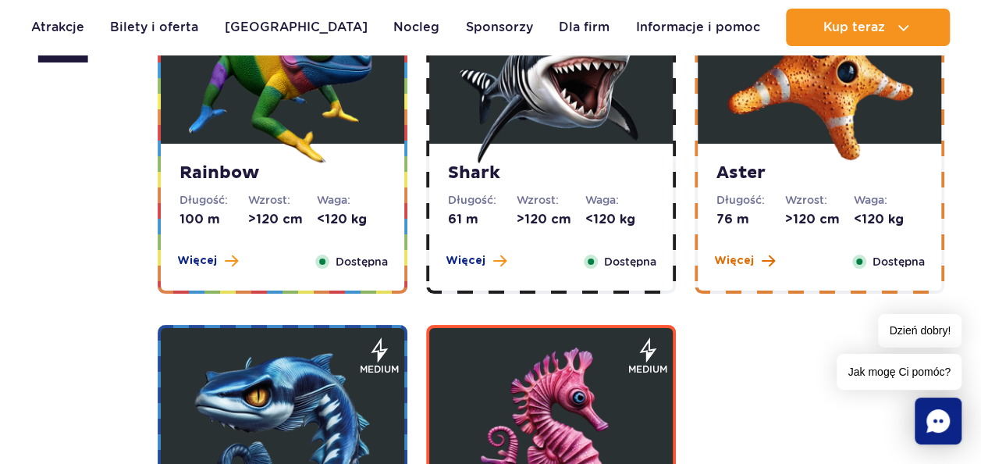
click at [754, 254] on button "Więcej" at bounding box center [744, 261] width 61 height 16
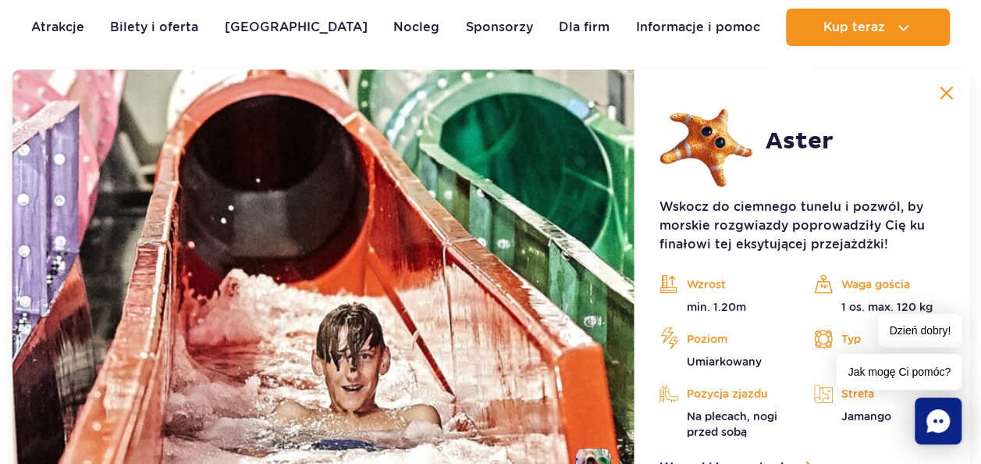
scroll to position [3106, 0]
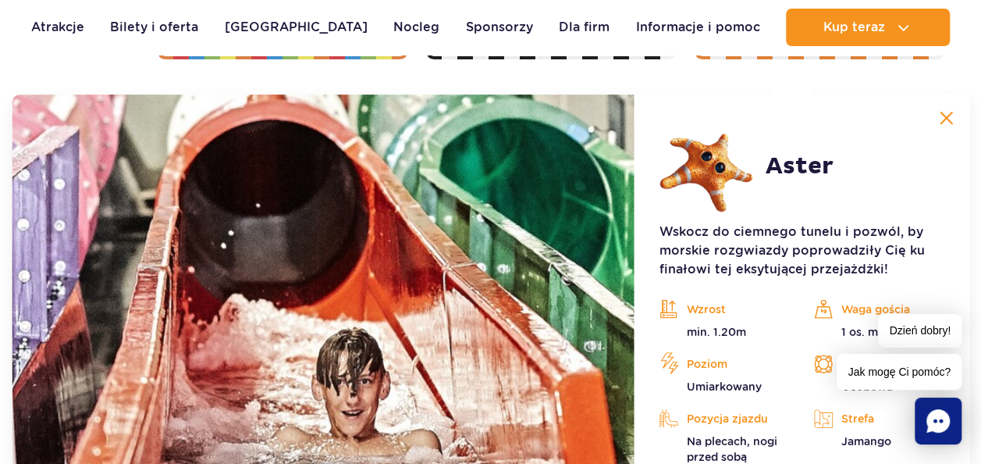
click at [947, 121] on img at bounding box center [946, 118] width 14 height 14
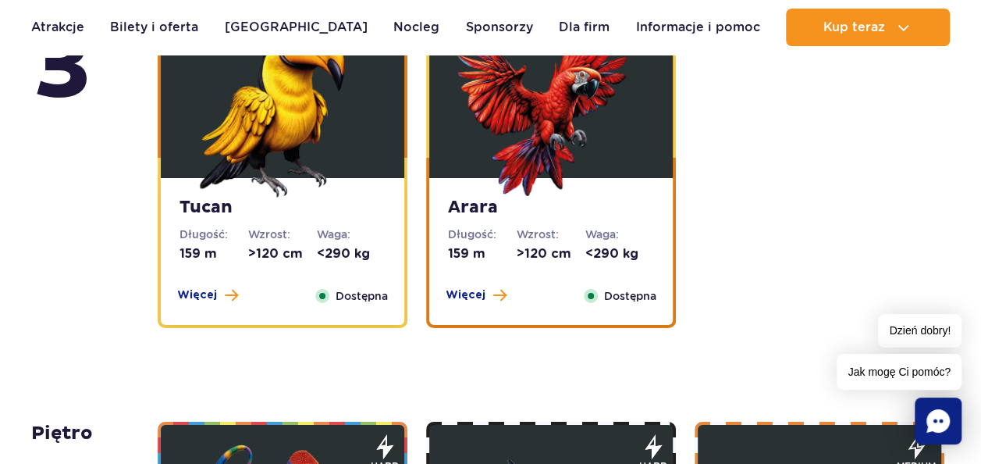
click at [206, 304] on div "Tucan Długość: 159 m Wzrost: >120 cm Waga: <290 kg Więcej Zamknij Dostępna" at bounding box center [282, 251] width 243 height 147
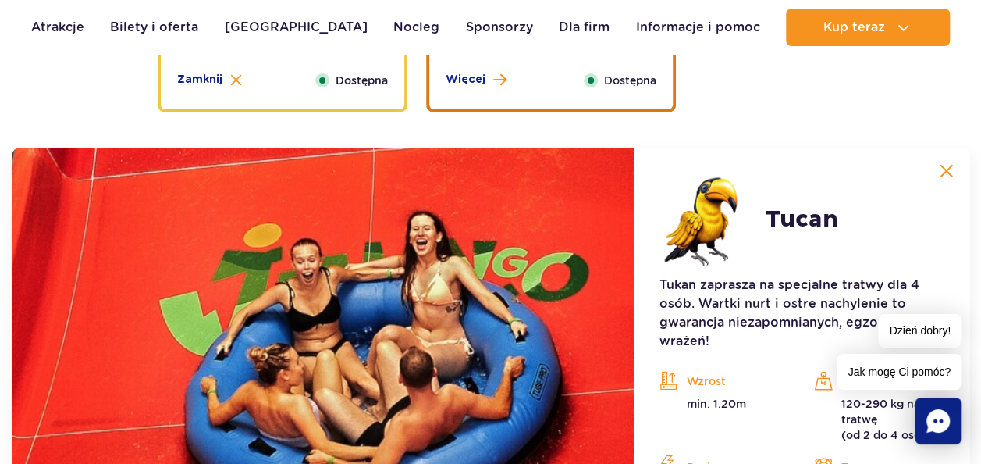
scroll to position [2594, 0]
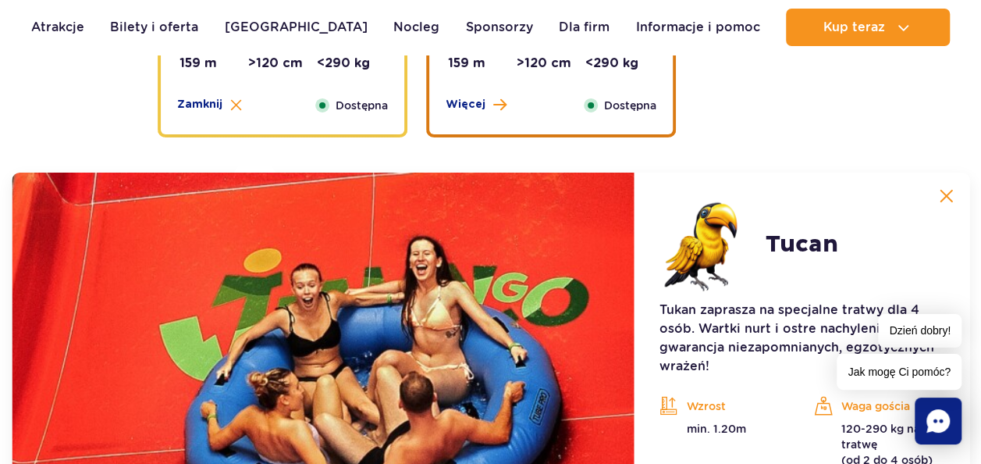
click at [950, 199] on img at bounding box center [946, 196] width 14 height 14
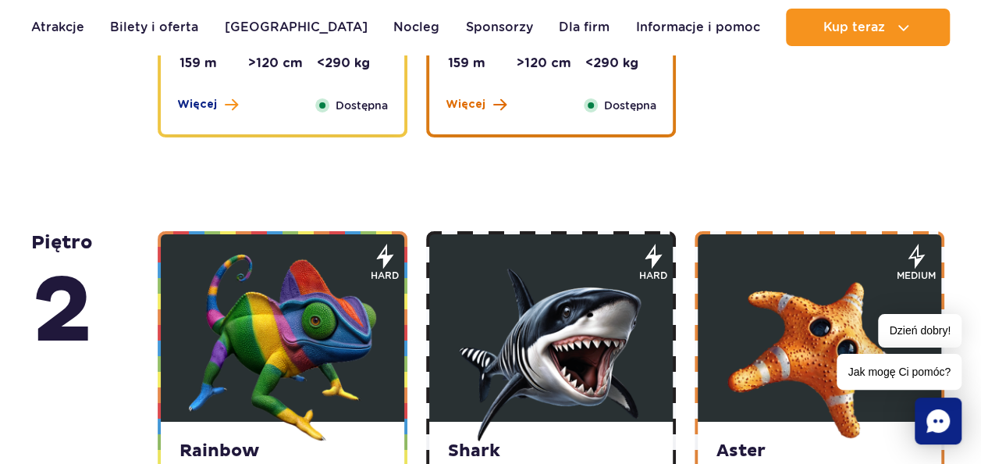
click at [482, 111] on span "Więcej" at bounding box center [466, 105] width 40 height 16
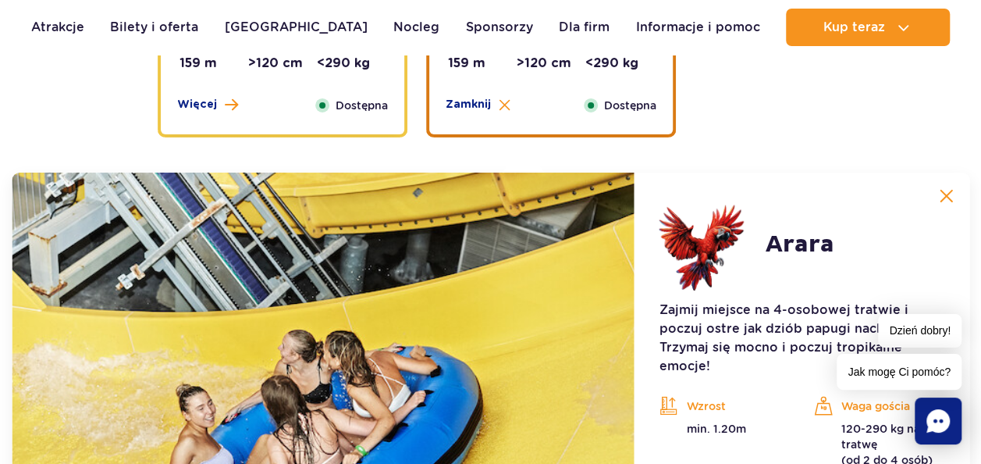
click at [953, 194] on img at bounding box center [946, 196] width 14 height 14
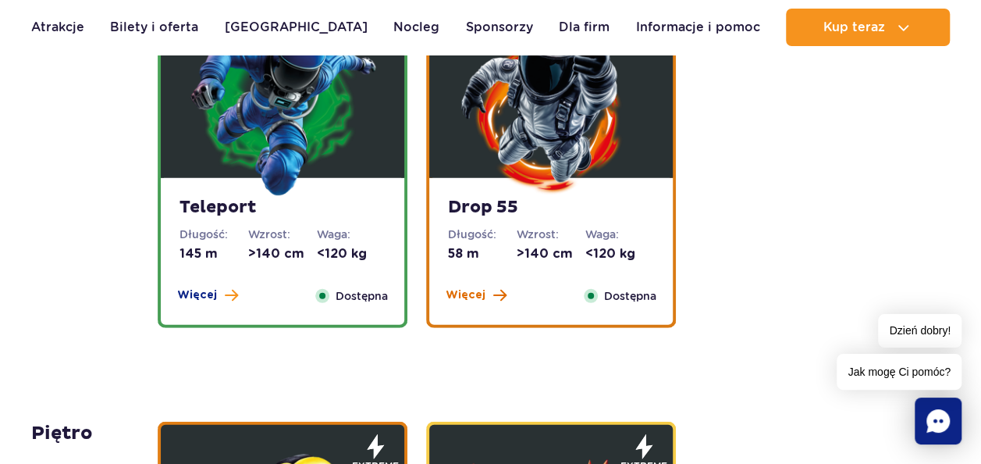
click at [481, 291] on span "Więcej" at bounding box center [466, 295] width 40 height 16
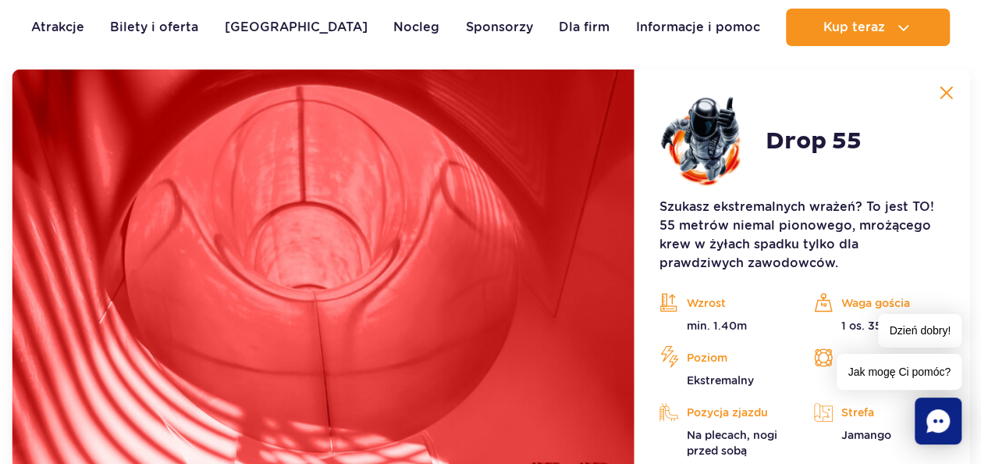
scroll to position [2238, 0]
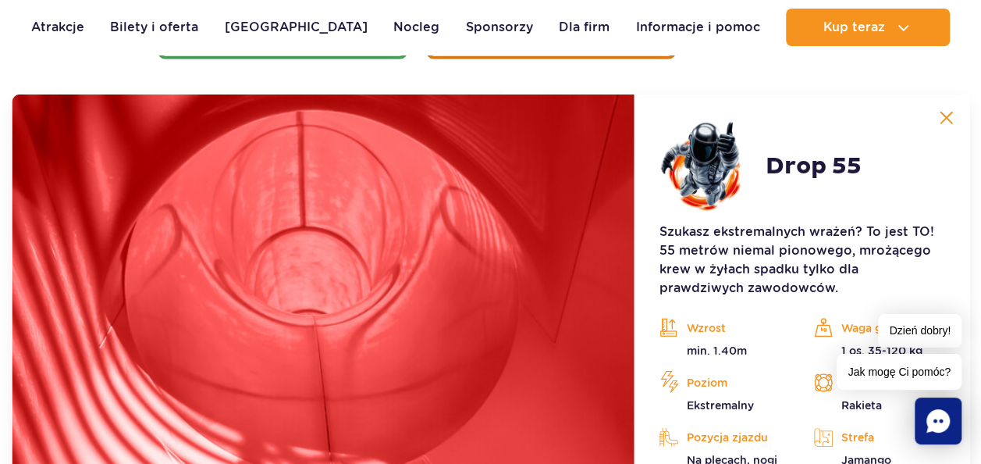
click at [949, 116] on img at bounding box center [946, 118] width 14 height 14
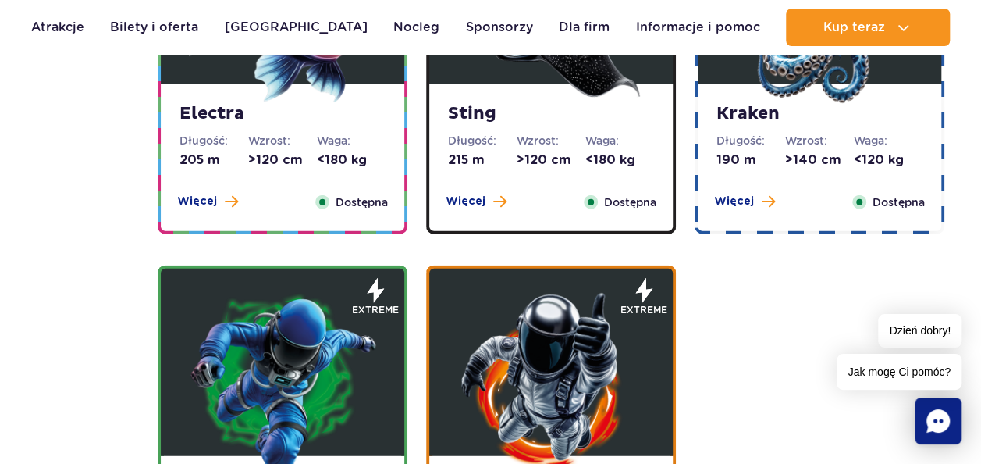
scroll to position [1536, 0]
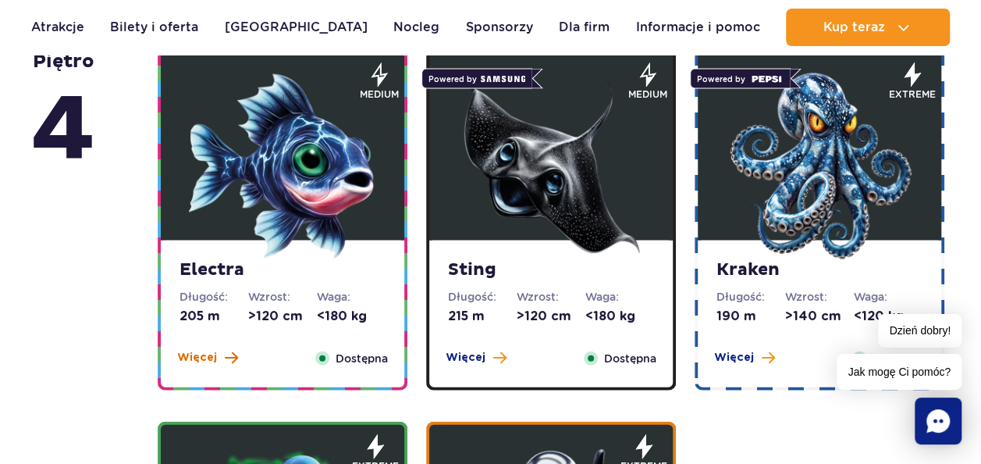
click at [234, 351] on span at bounding box center [231, 357] width 13 height 14
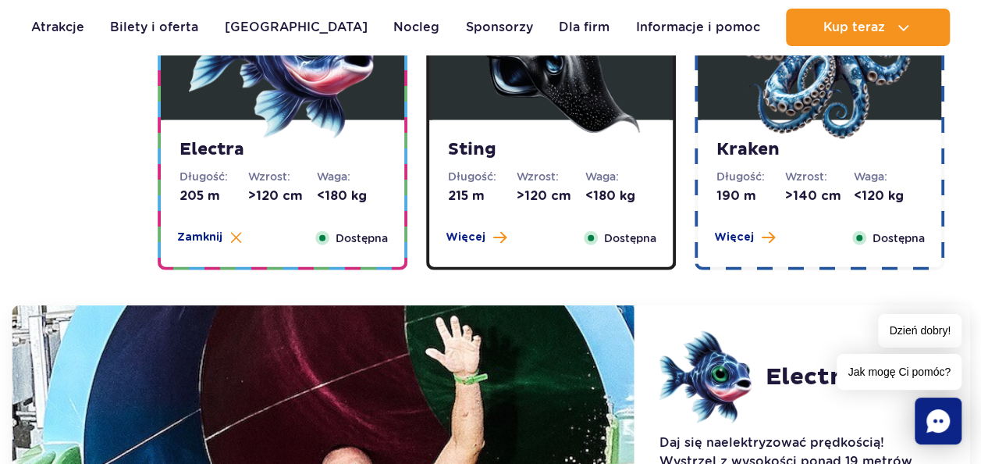
scroll to position [1632, 0]
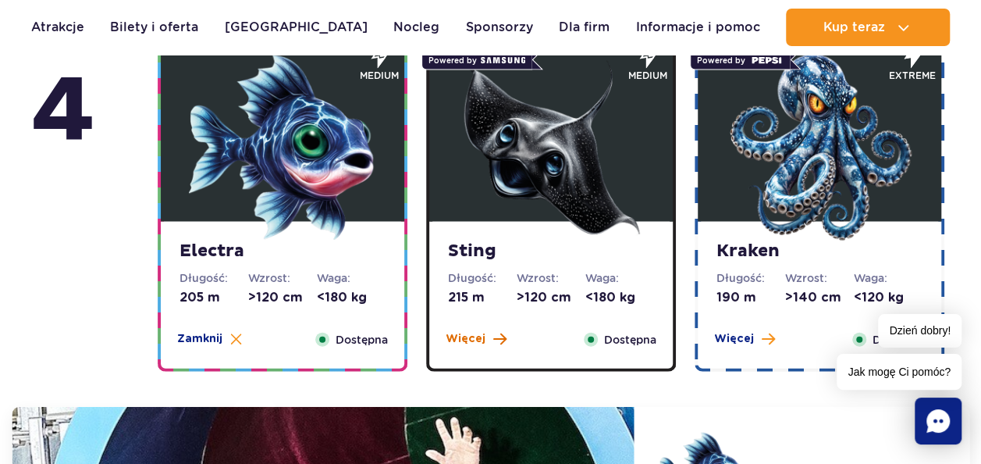
click at [481, 334] on span "Więcej" at bounding box center [466, 339] width 40 height 16
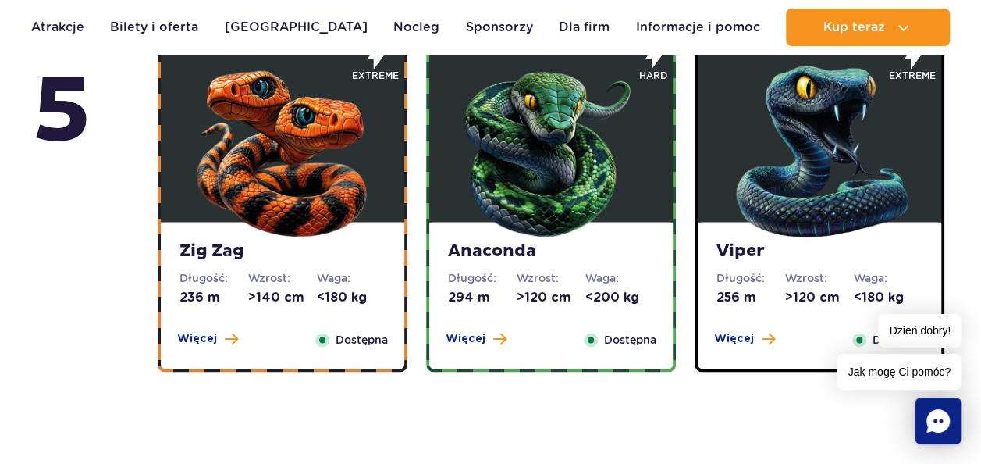
scroll to position [1086, 0]
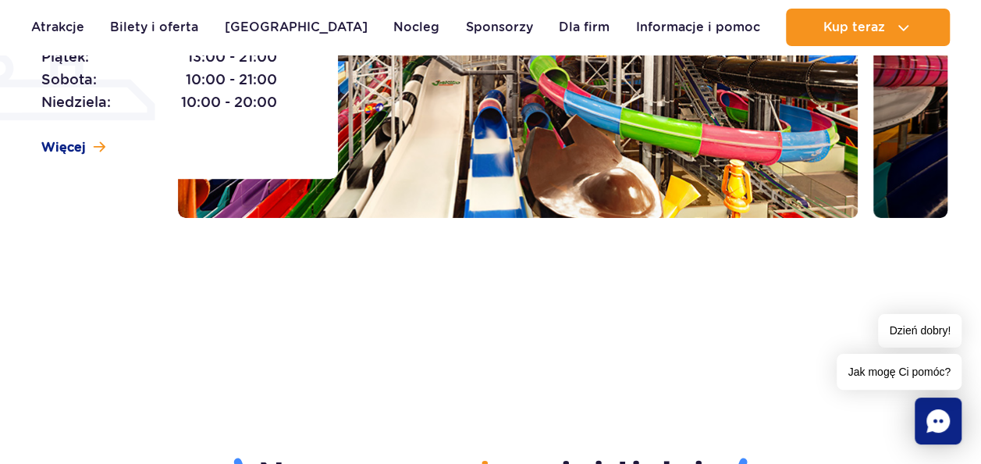
scroll to position [312, 0]
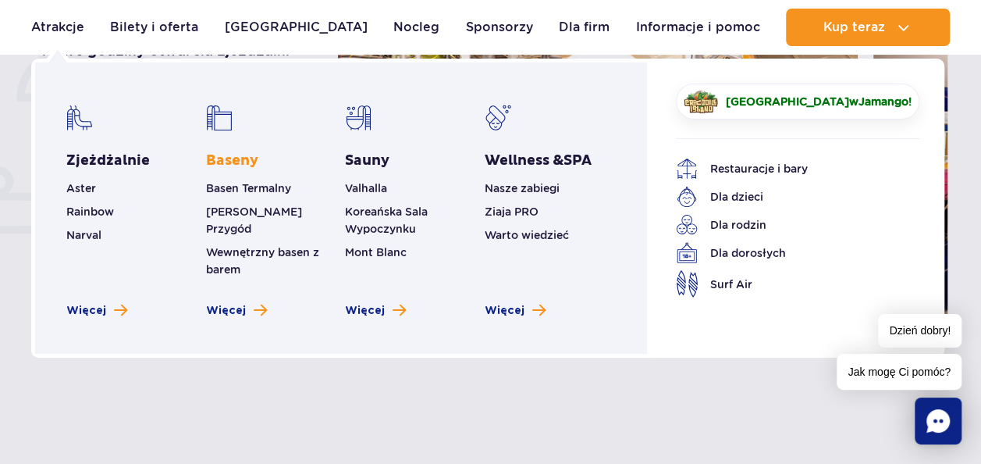
click at [214, 156] on link "Baseny" at bounding box center [232, 160] width 52 height 19
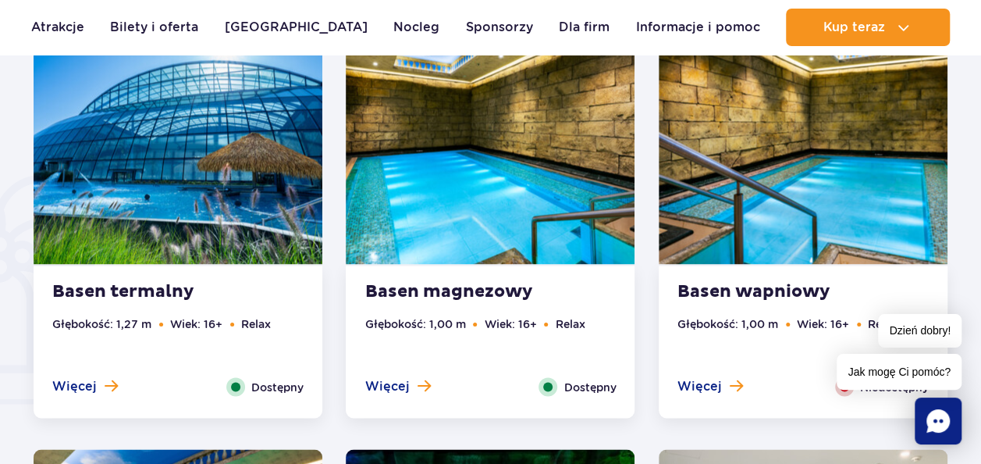
scroll to position [1092, 0]
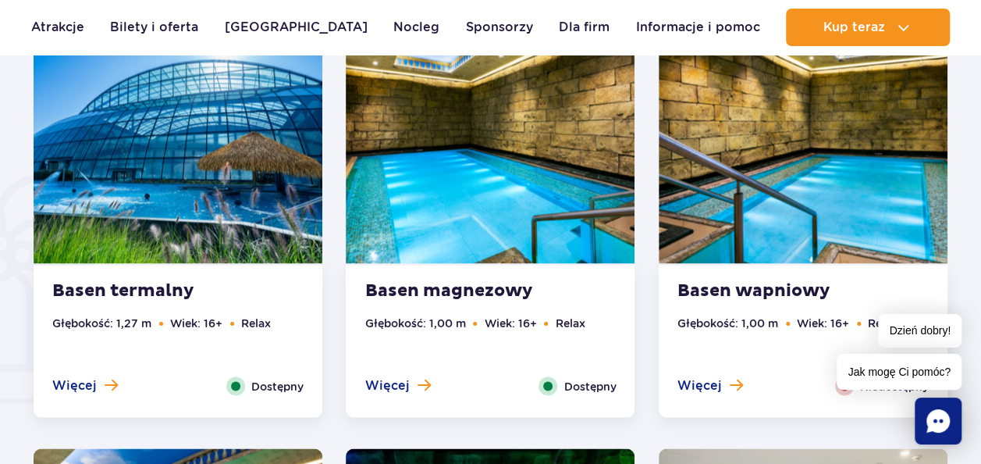
click at [418, 391] on span at bounding box center [423, 384] width 13 height 14
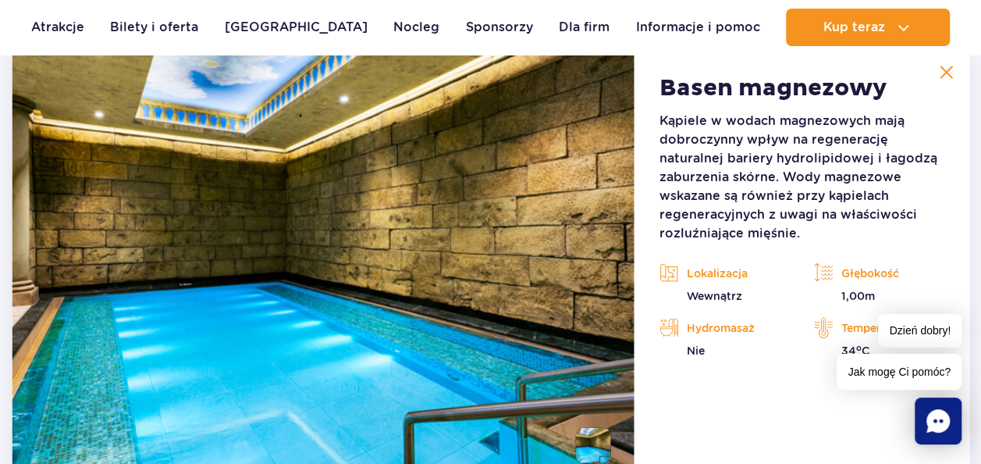
scroll to position [1450, 0]
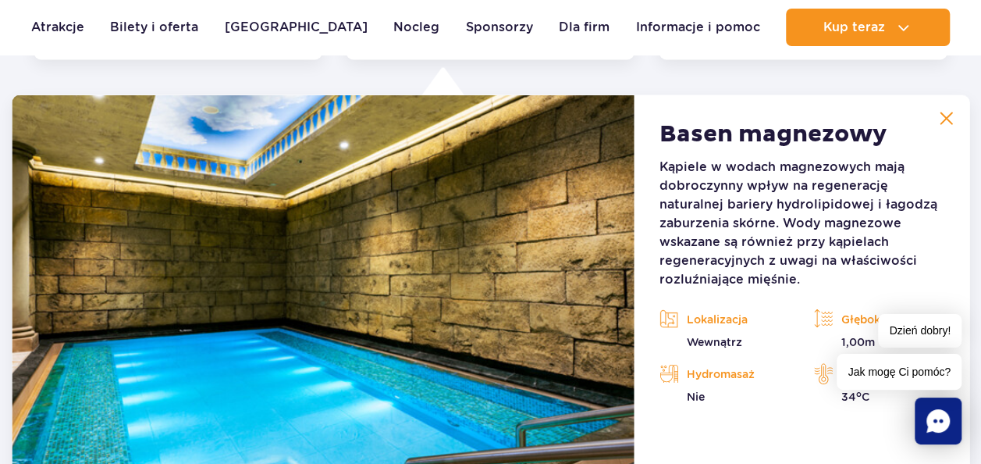
click at [945, 122] on img at bounding box center [946, 118] width 14 height 14
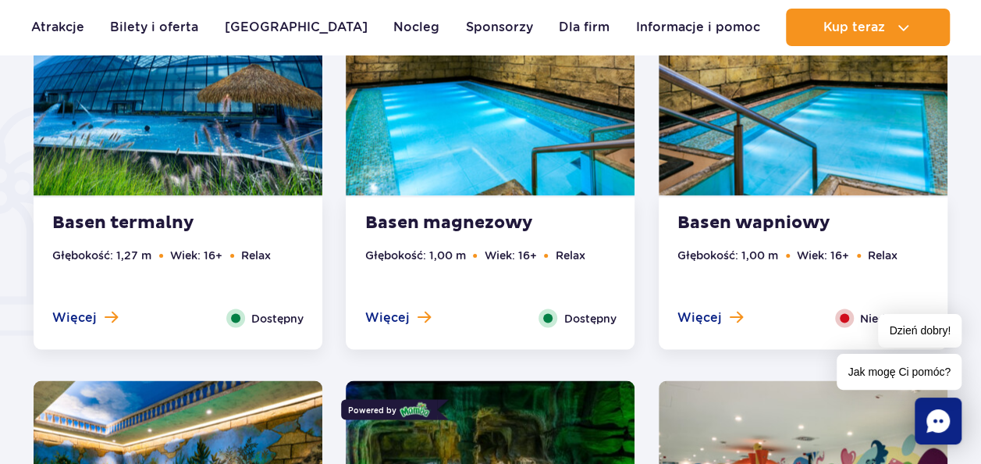
scroll to position [1060, 0]
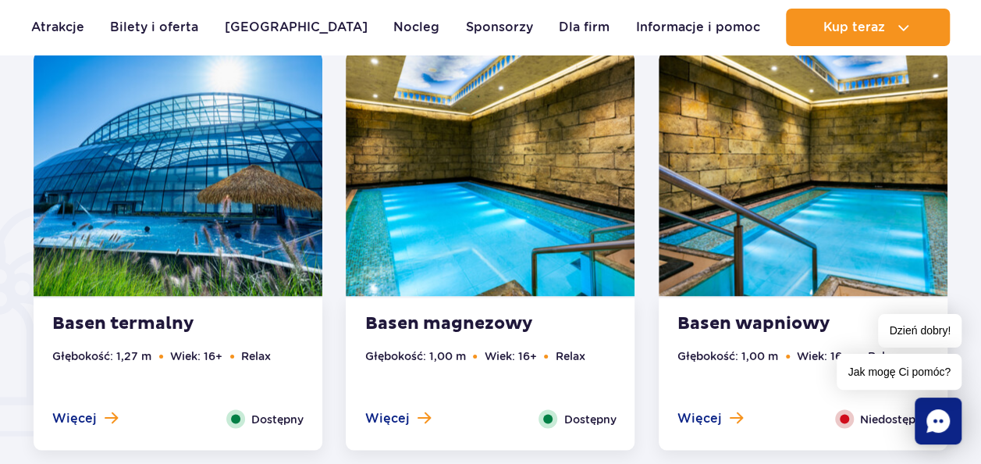
click at [112, 405] on ul "Głębokość: 1,27 m Wiek: 16+ Relax" at bounding box center [177, 378] width 251 height 62
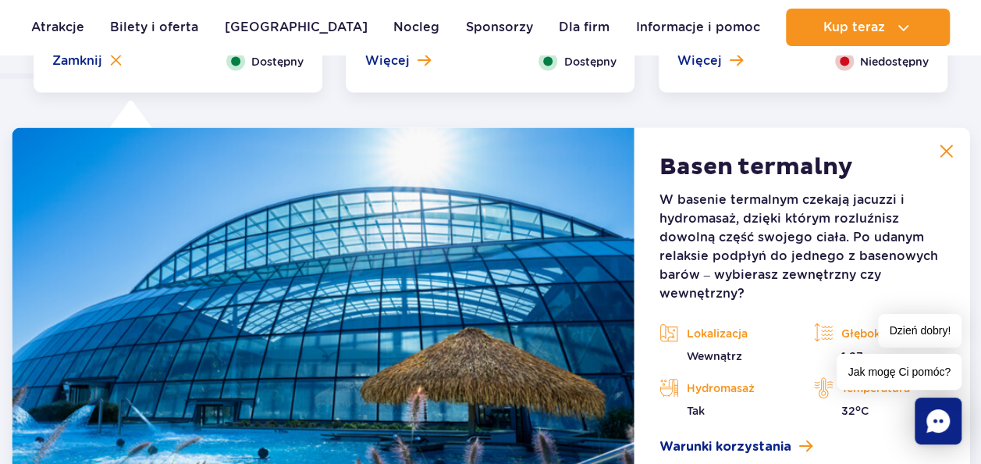
scroll to position [1294, 0]
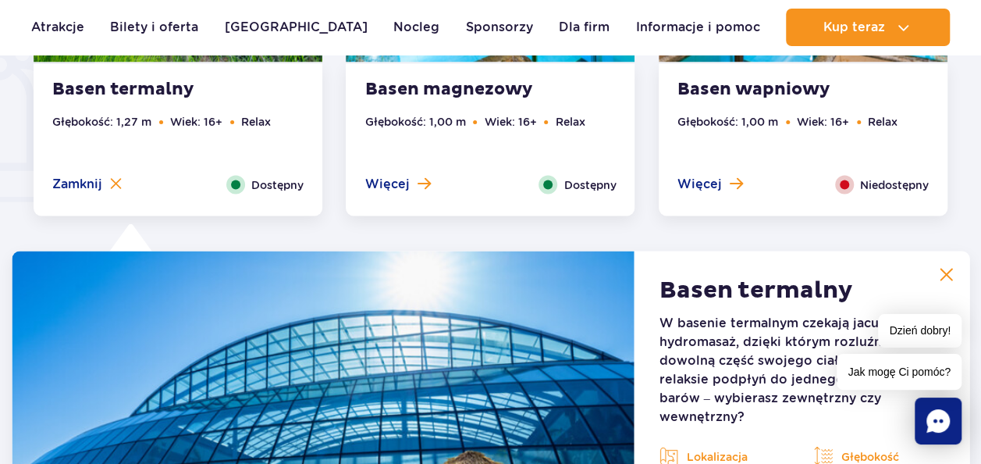
click at [953, 275] on img at bounding box center [946, 274] width 14 height 14
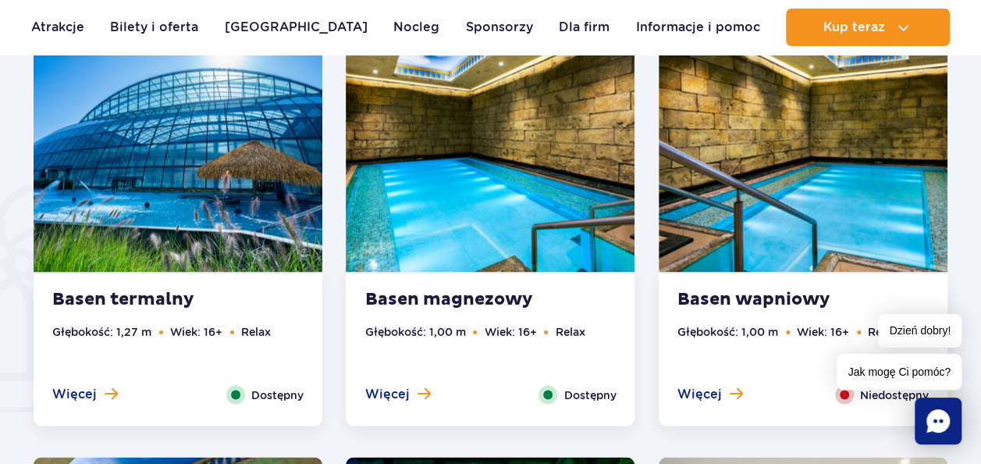
scroll to position [1060, 0]
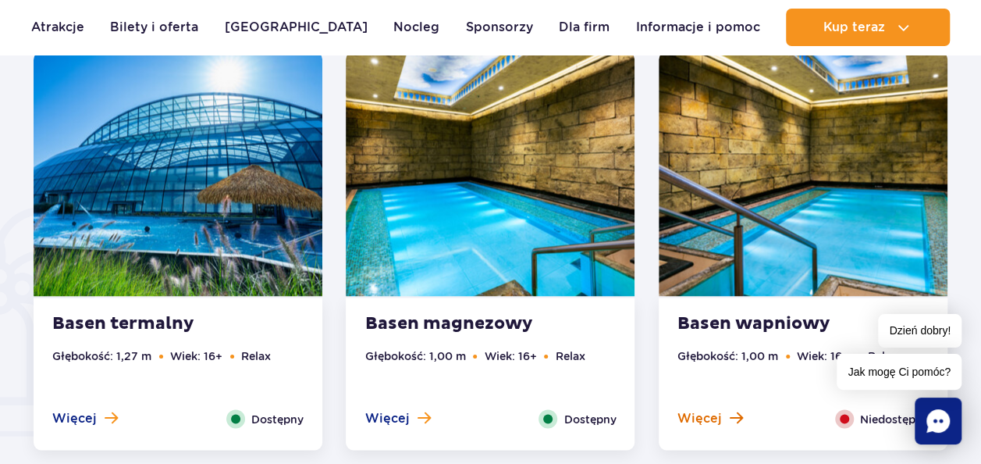
click at [732, 418] on span at bounding box center [736, 417] width 13 height 14
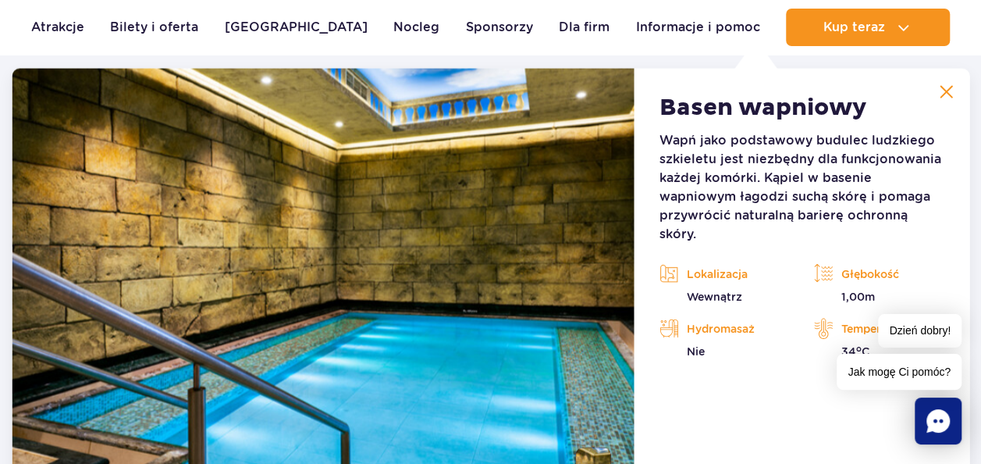
scroll to position [1372, 0]
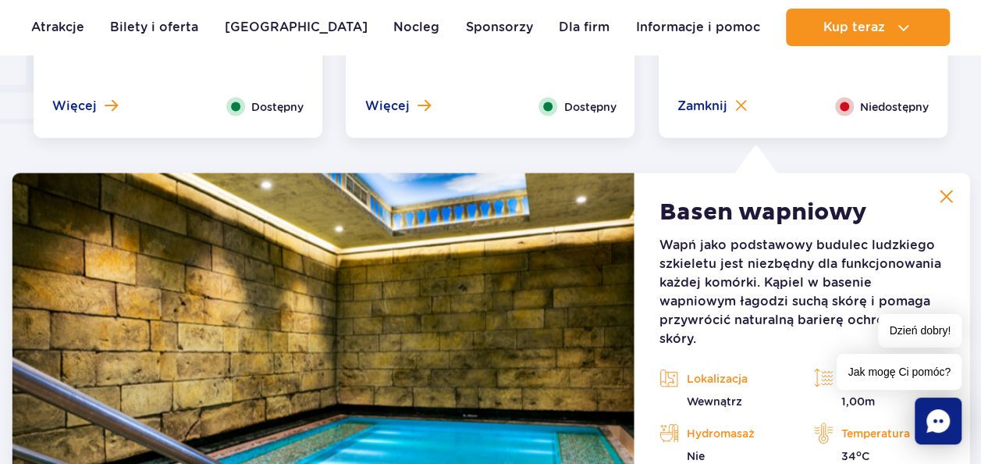
click at [944, 204] on button at bounding box center [945, 195] width 31 height 31
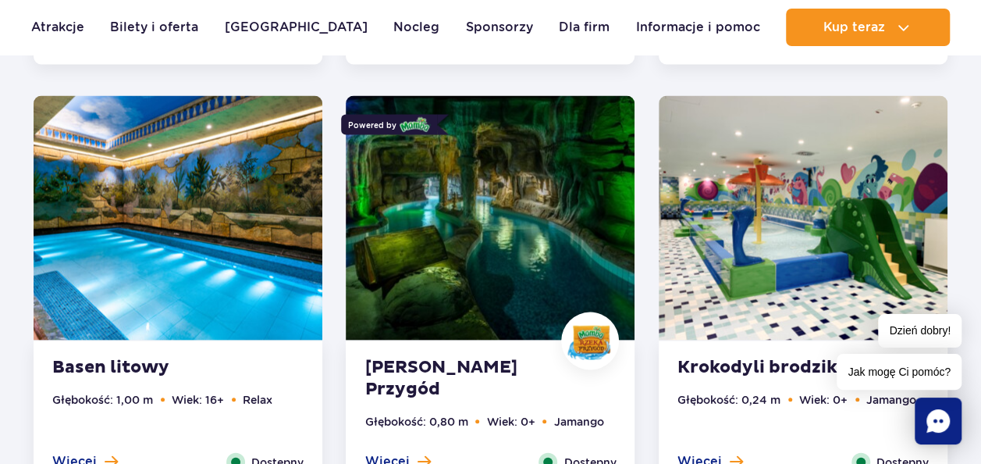
scroll to position [1528, 0]
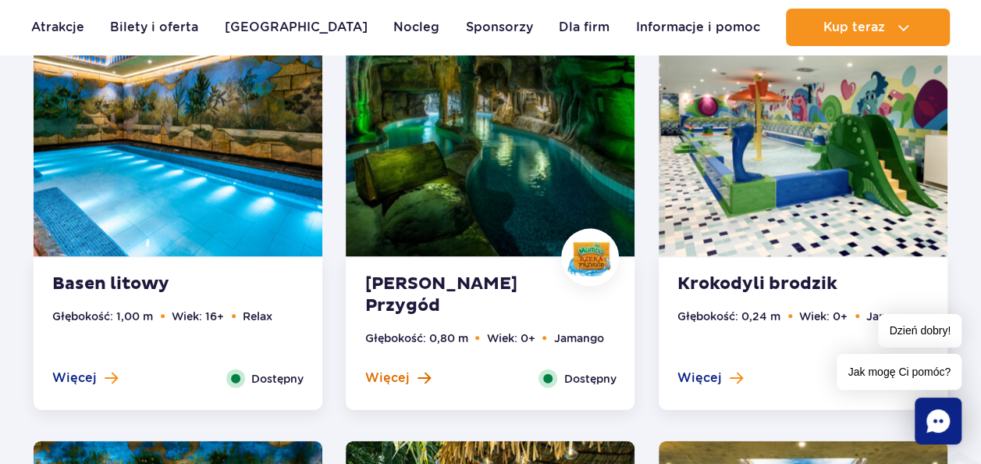
click at [423, 371] on span at bounding box center [423, 378] width 13 height 14
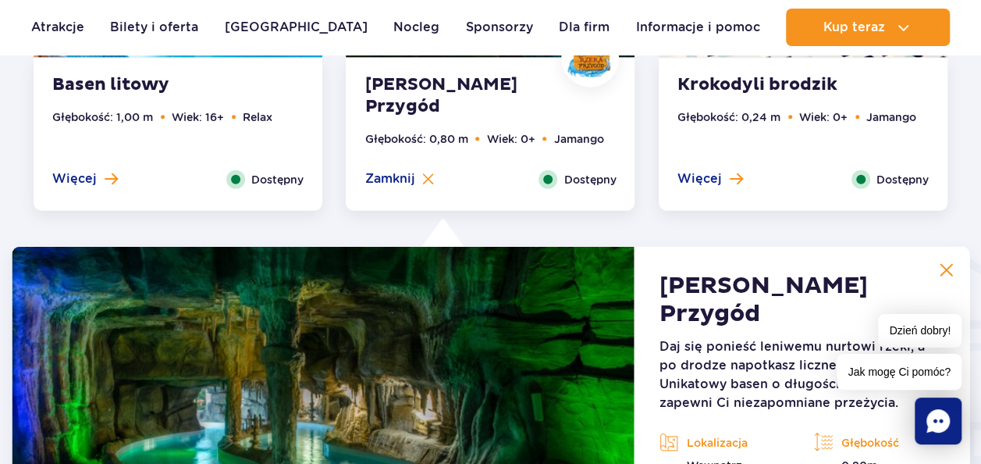
scroll to position [1879, 0]
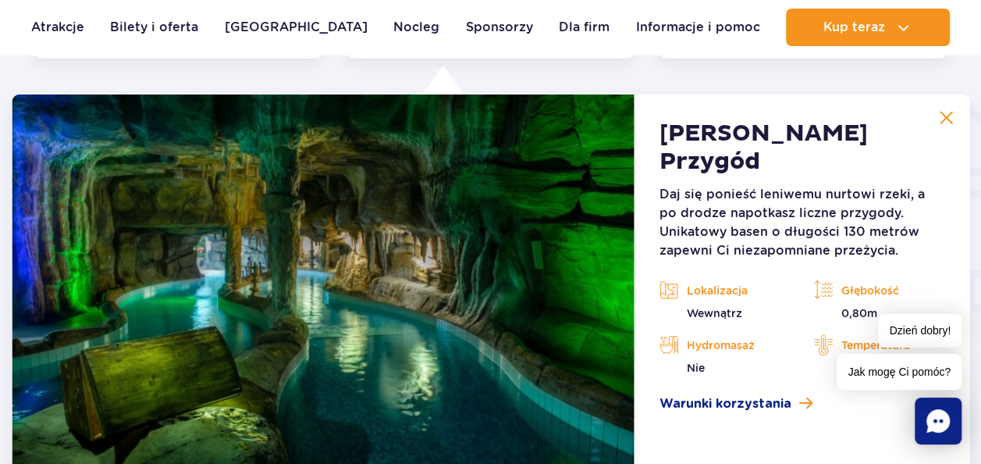
click at [949, 115] on img at bounding box center [946, 118] width 14 height 14
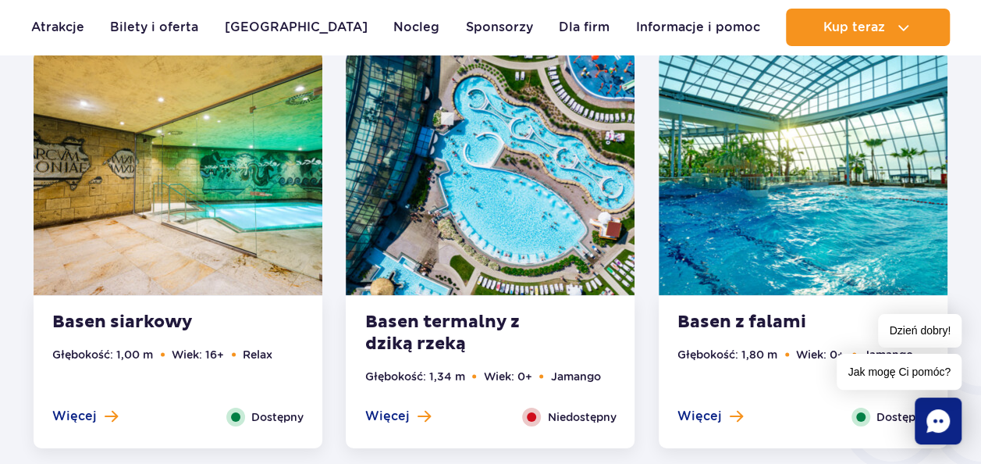
scroll to position [2425, 0]
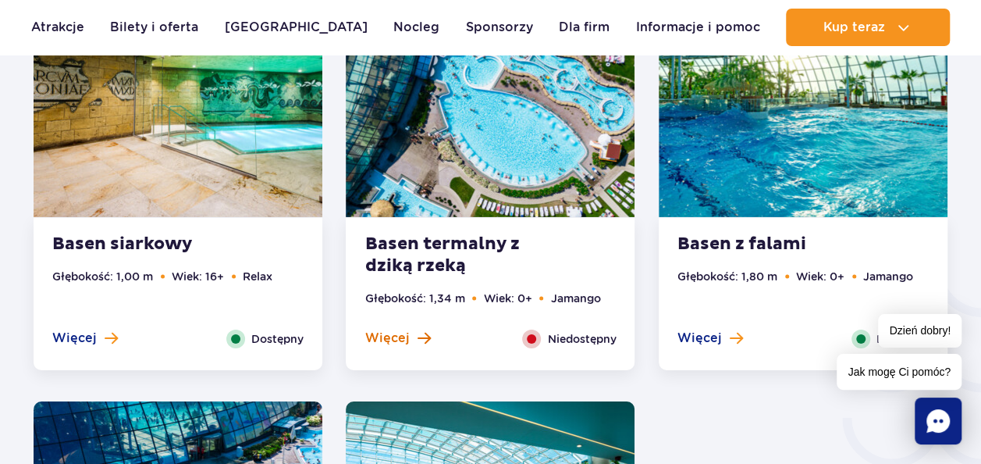
click at [423, 332] on span at bounding box center [423, 338] width 13 height 14
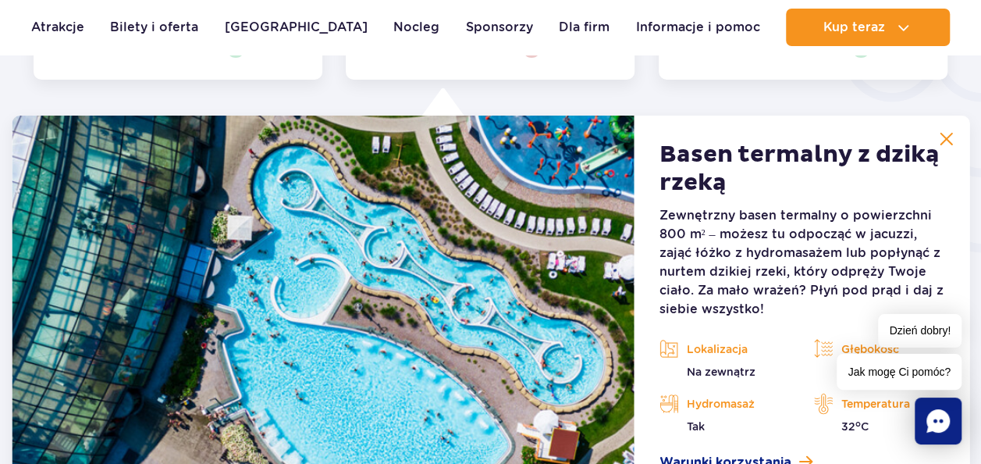
scroll to position [2737, 0]
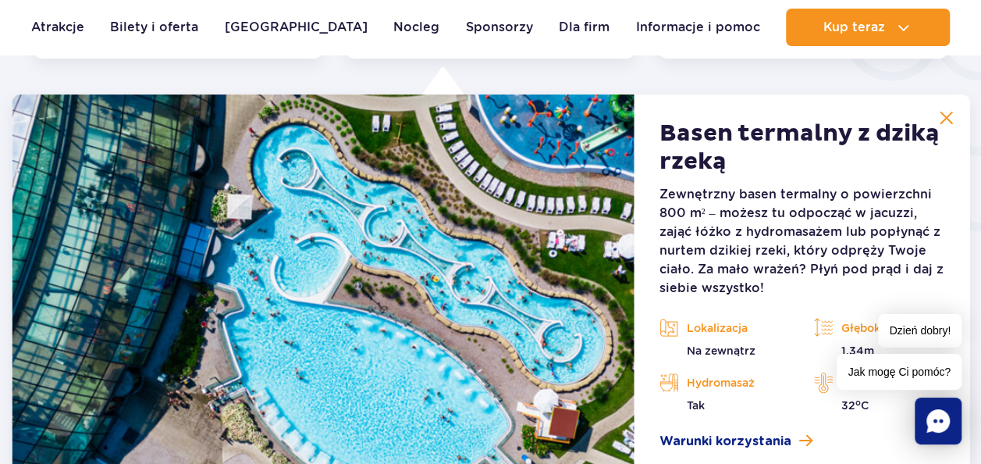
click at [948, 122] on img at bounding box center [946, 118] width 14 height 14
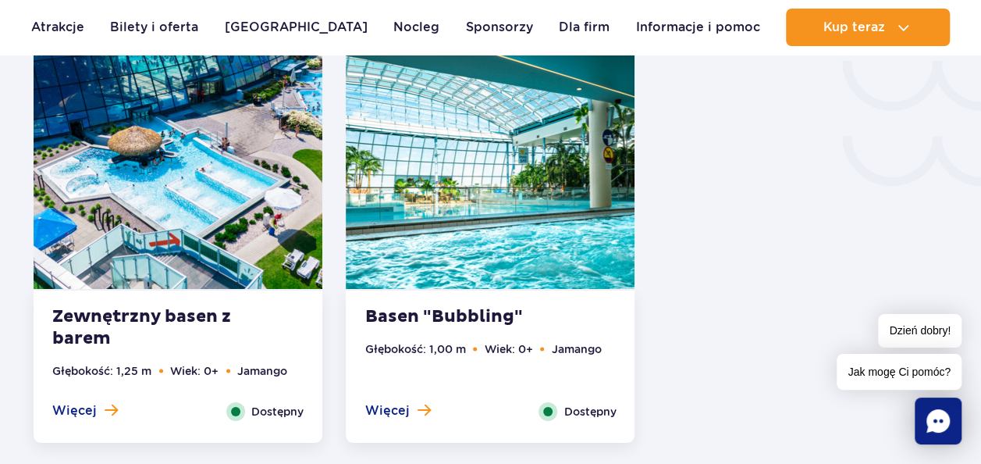
scroll to position [2815, 0]
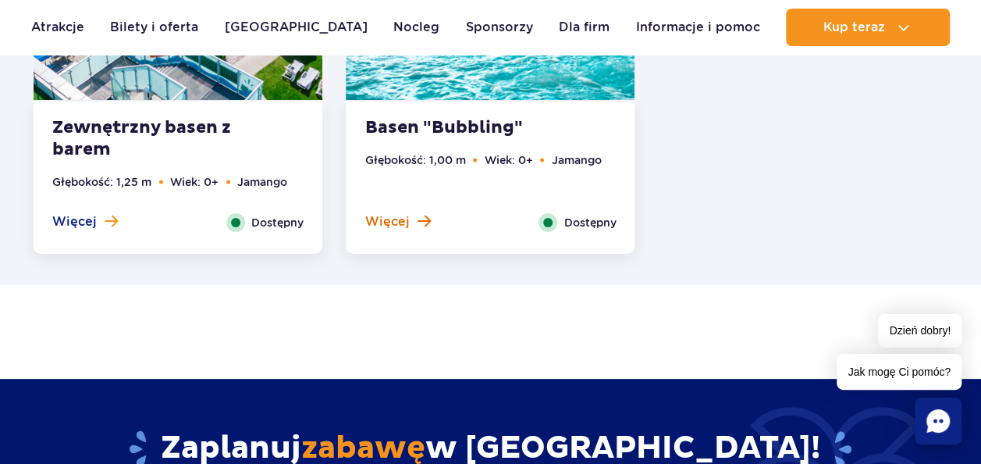
click at [420, 225] on span at bounding box center [423, 221] width 13 height 14
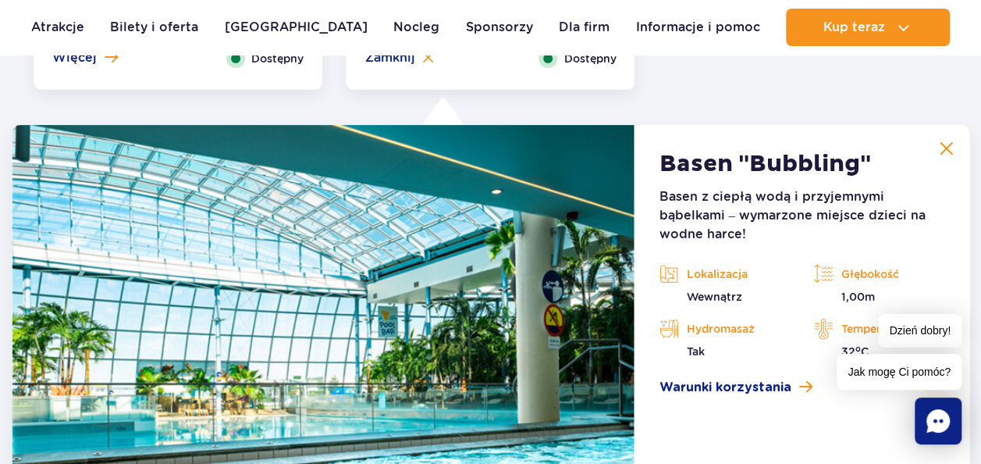
scroll to position [3165, 0]
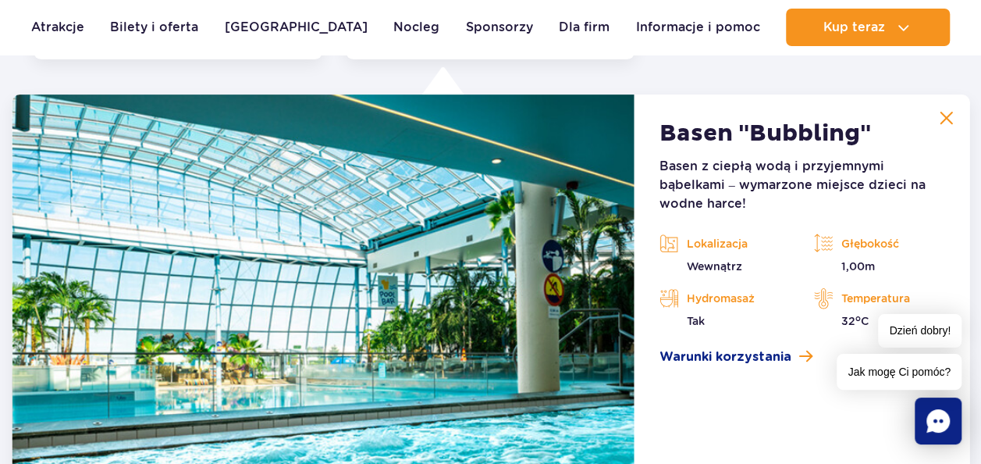
click at [953, 119] on img at bounding box center [946, 118] width 14 height 14
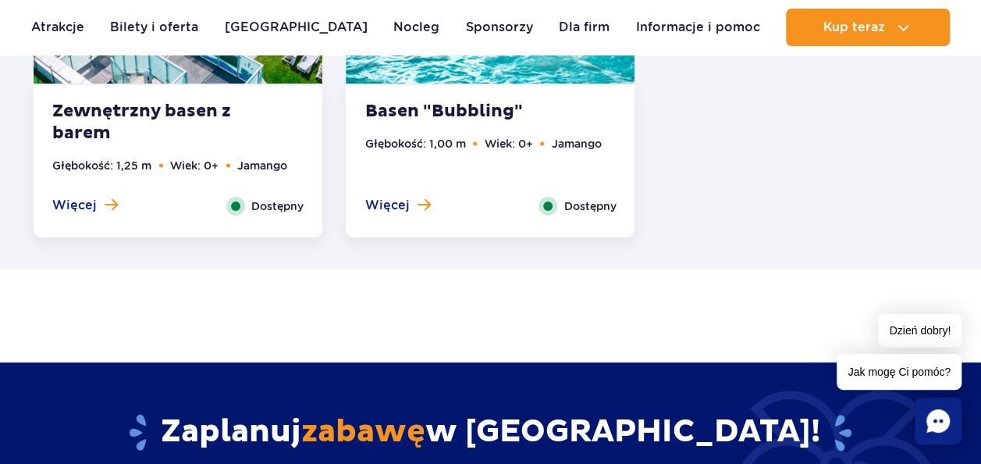
scroll to position [2853, 0]
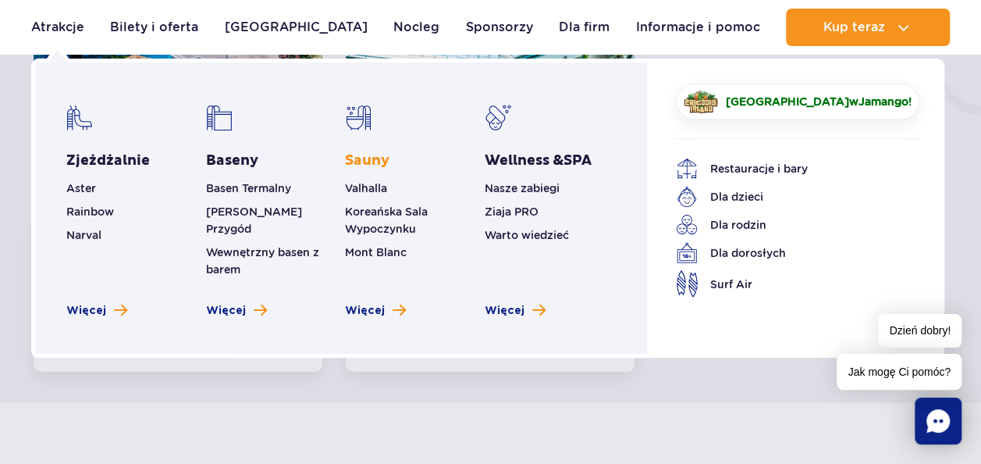
click at [362, 158] on link "Sauny" at bounding box center [367, 160] width 44 height 19
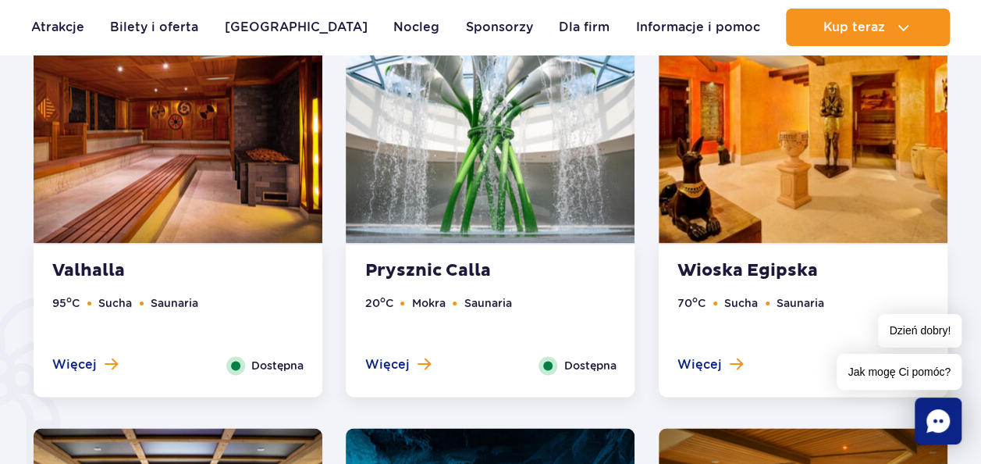
scroll to position [936, 0]
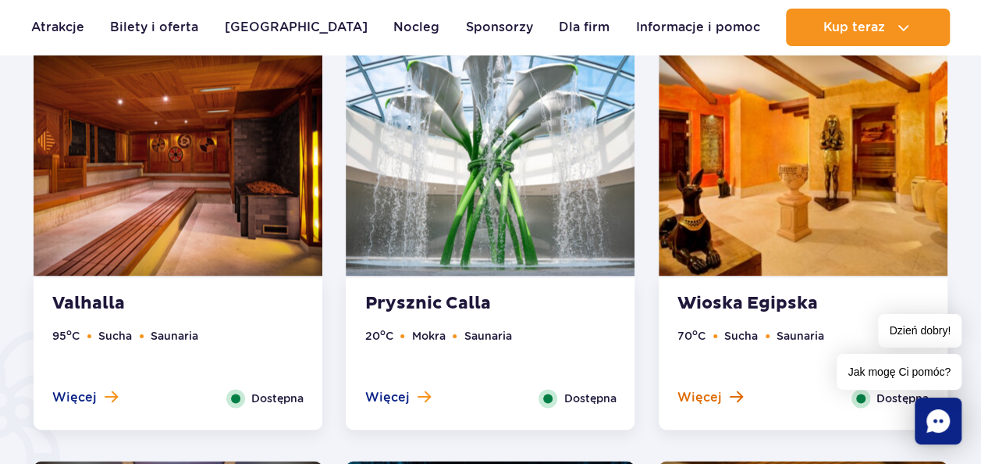
click at [698, 390] on span "Więcej" at bounding box center [699, 397] width 44 height 17
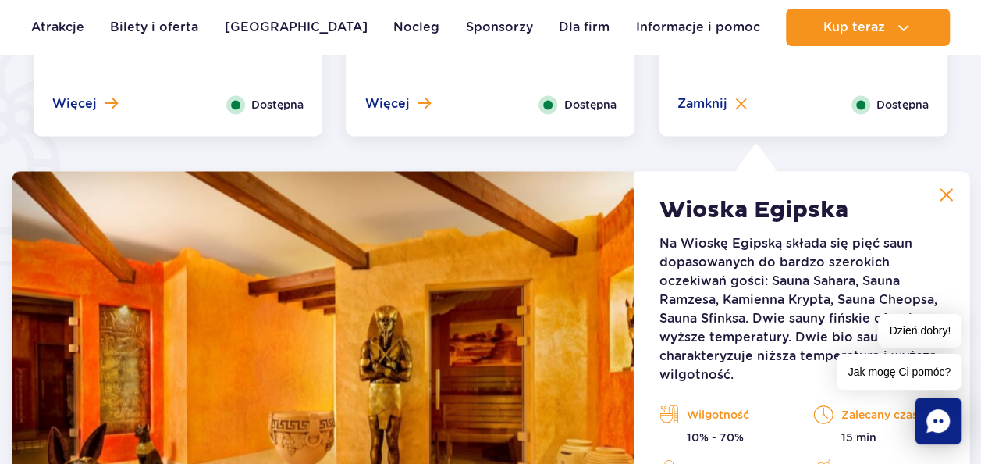
scroll to position [1228, 0]
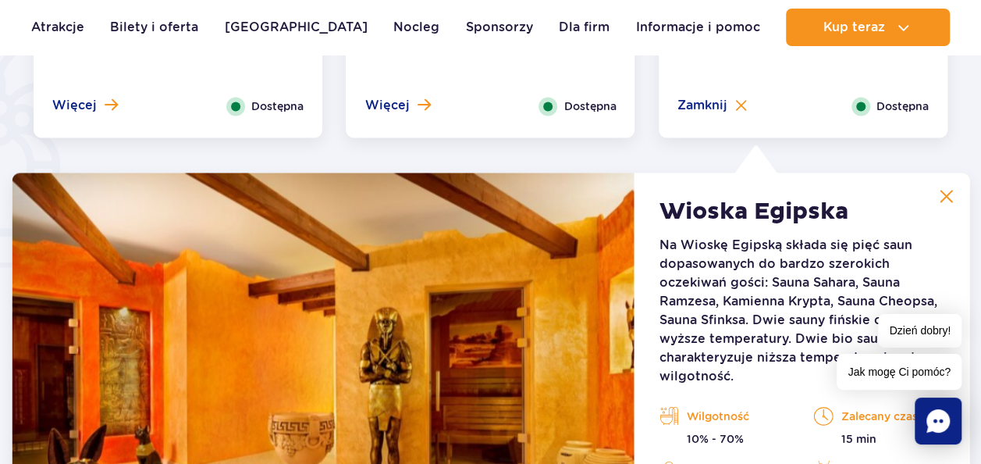
click at [945, 186] on button at bounding box center [945, 195] width 31 height 31
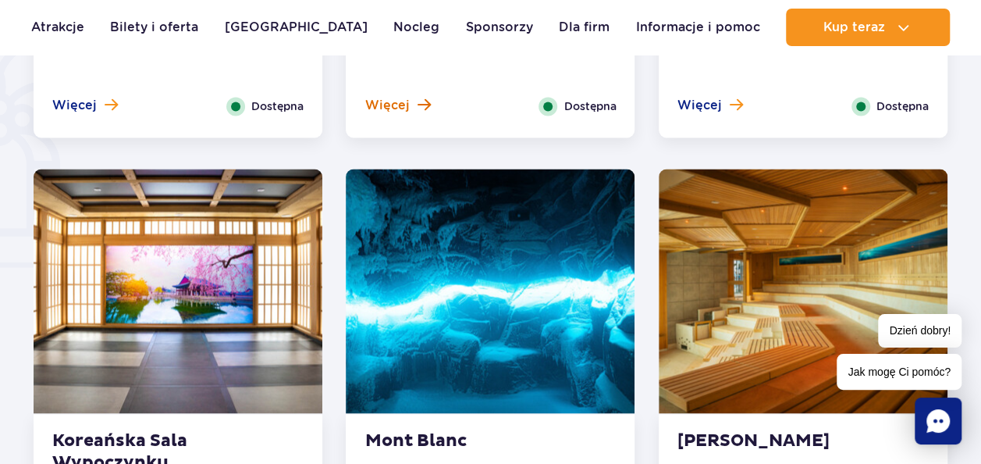
click at [424, 108] on span at bounding box center [423, 105] width 13 height 14
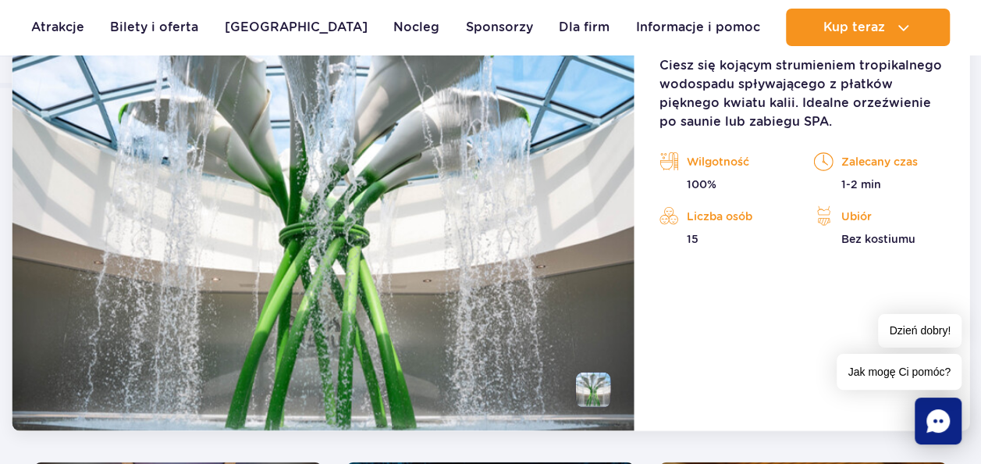
scroll to position [1306, 0]
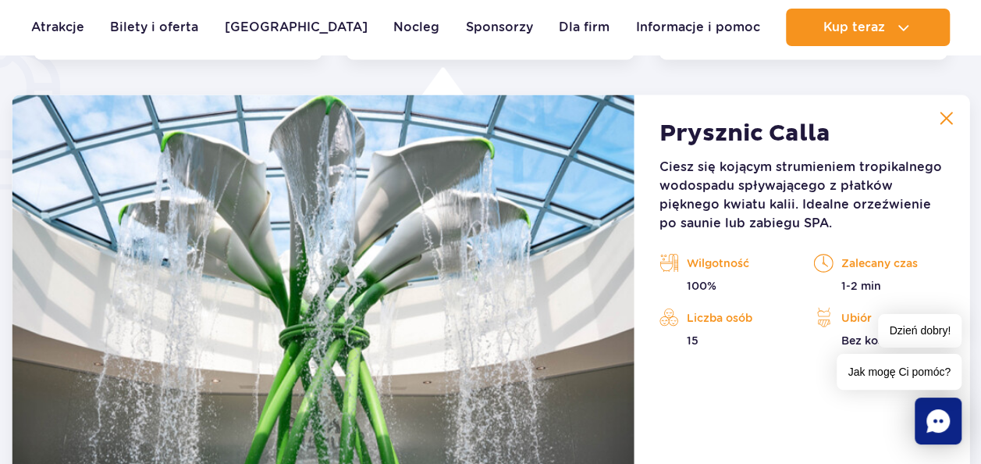
click at [955, 125] on button at bounding box center [945, 117] width 31 height 31
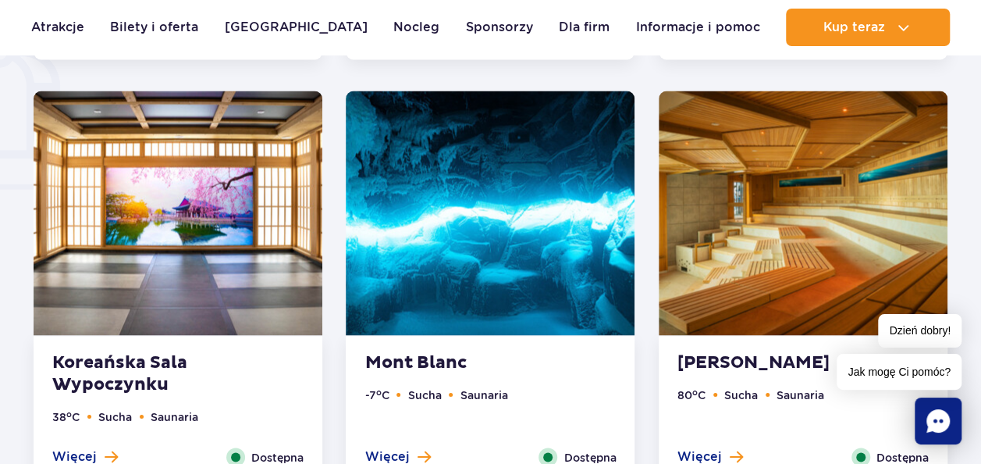
scroll to position [1384, 0]
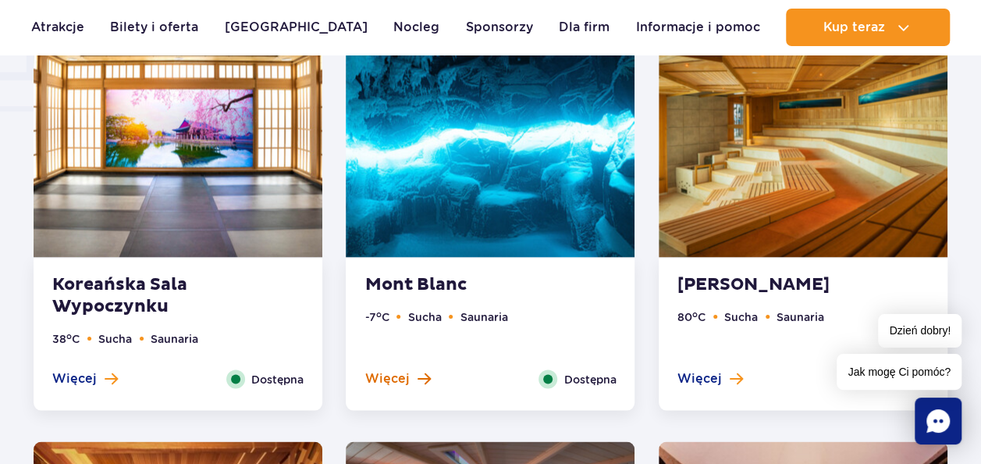
click at [409, 373] on button "Więcej" at bounding box center [397, 377] width 66 height 17
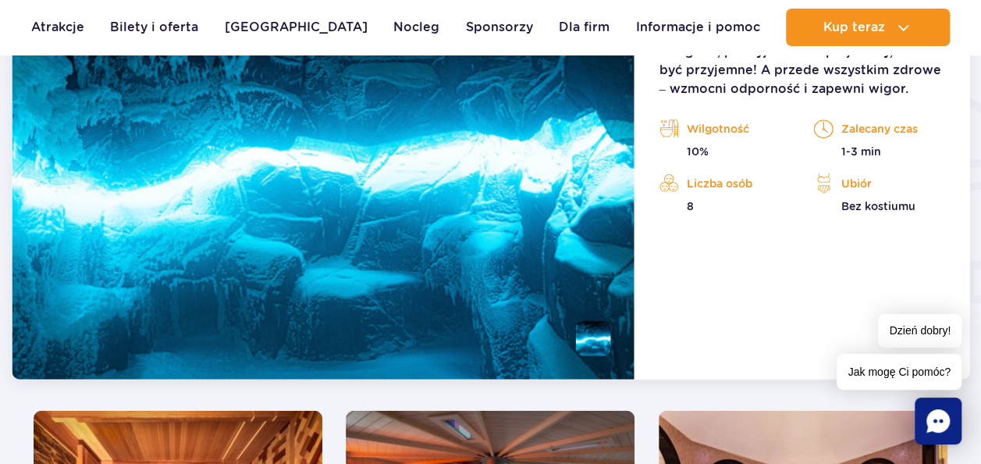
scroll to position [1810, 0]
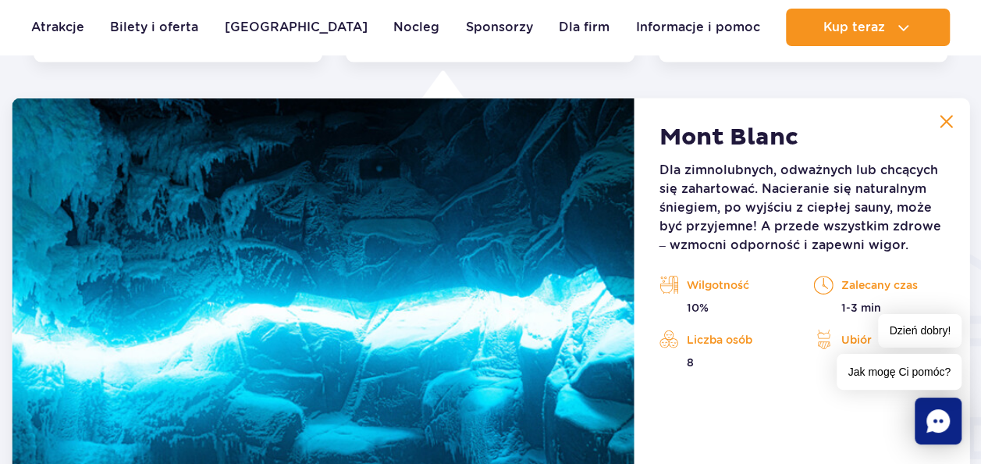
click at [947, 125] on img at bounding box center [946, 122] width 14 height 14
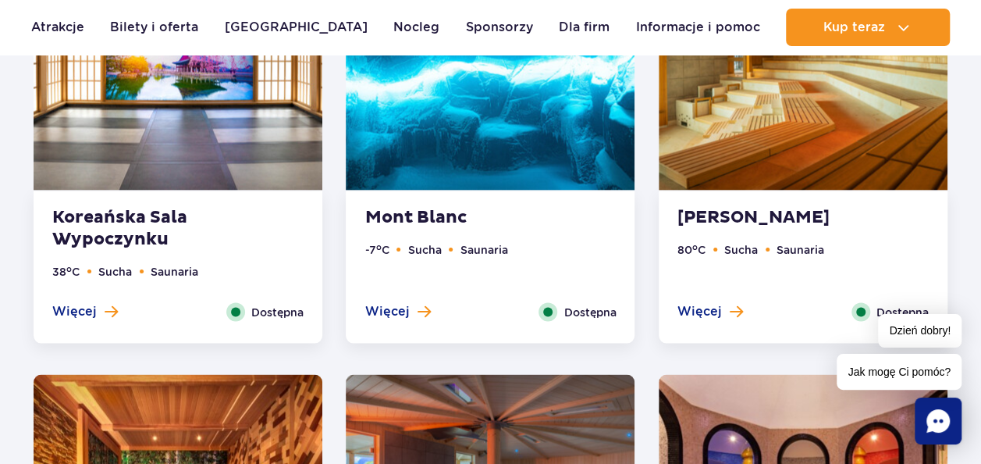
scroll to position [1419, 0]
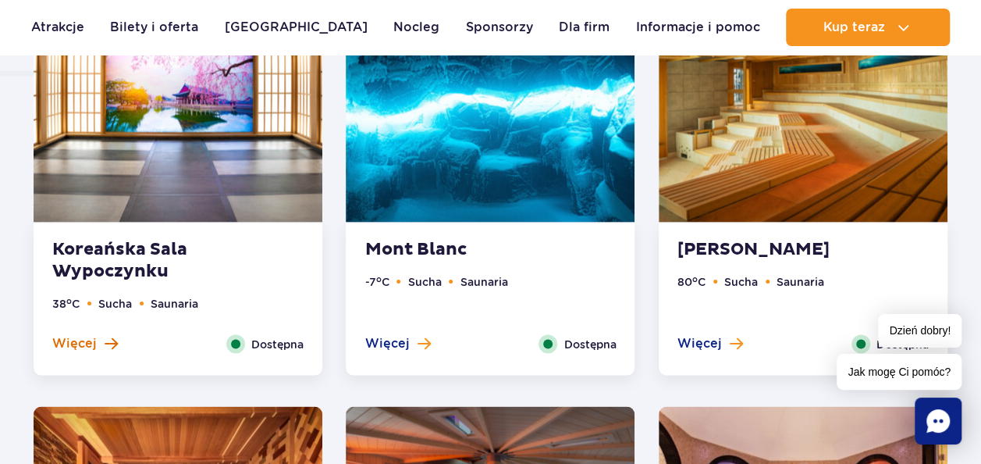
click at [72, 334] on span "Więcej" at bounding box center [74, 342] width 44 height 17
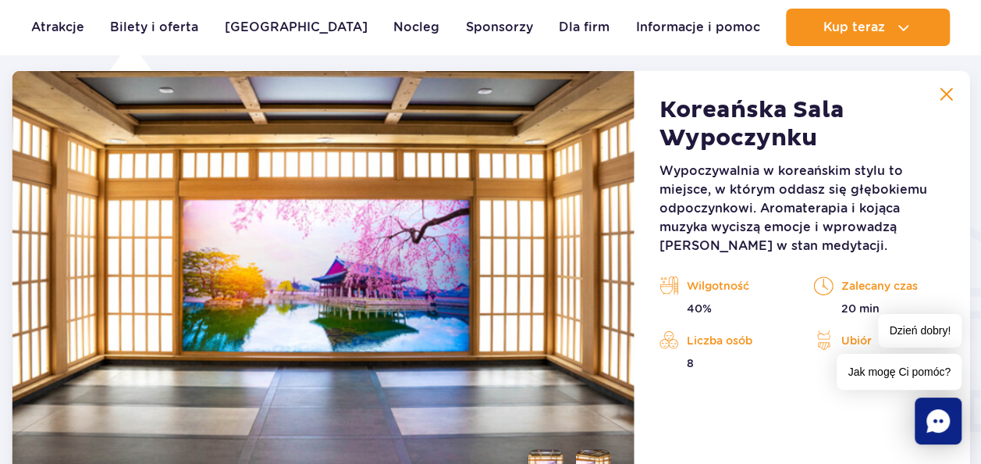
scroll to position [1735, 0]
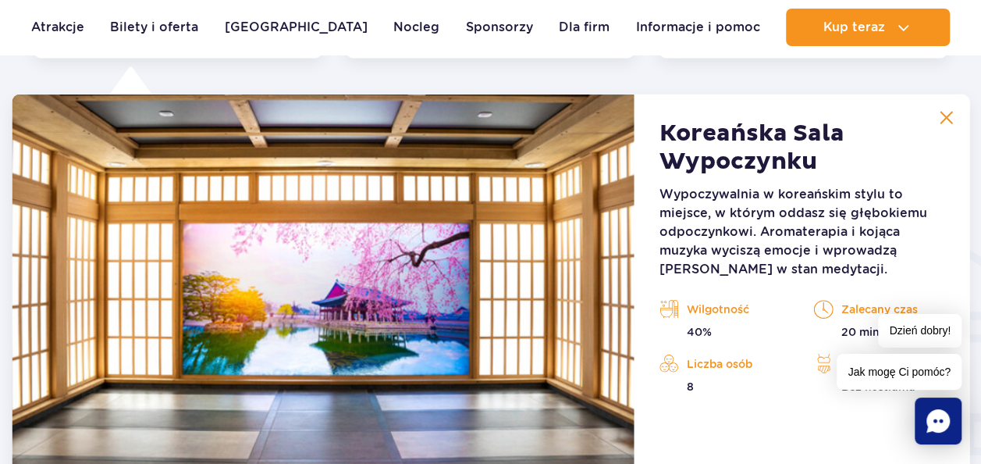
click at [947, 123] on img at bounding box center [946, 118] width 14 height 14
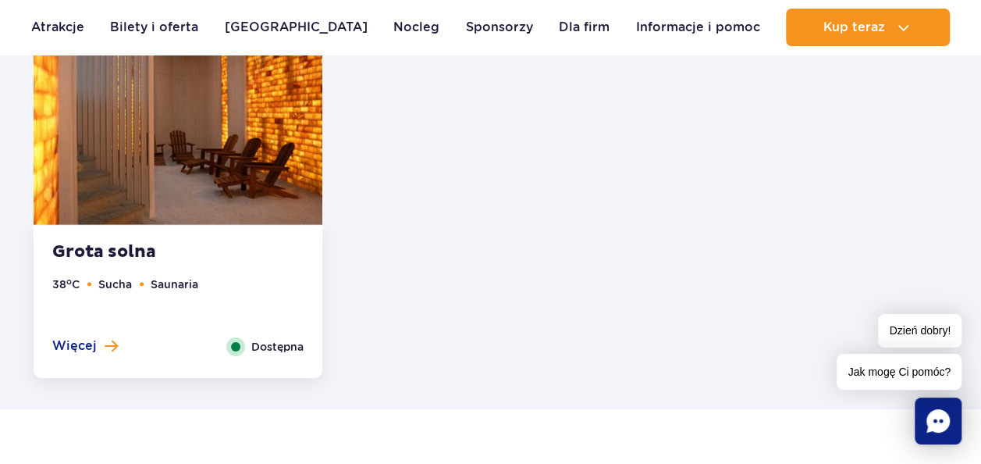
scroll to position [2360, 0]
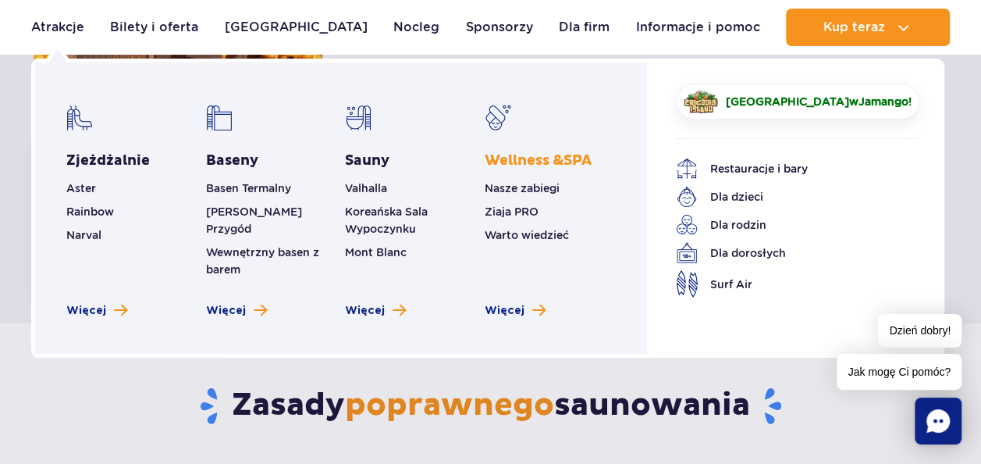
click at [510, 163] on span "Wellness & SPA" at bounding box center [538, 160] width 107 height 18
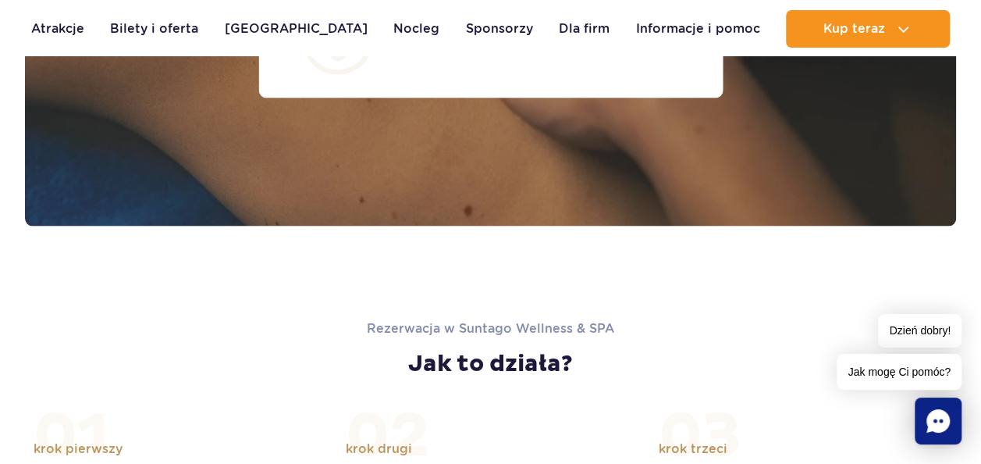
scroll to position [1405, 0]
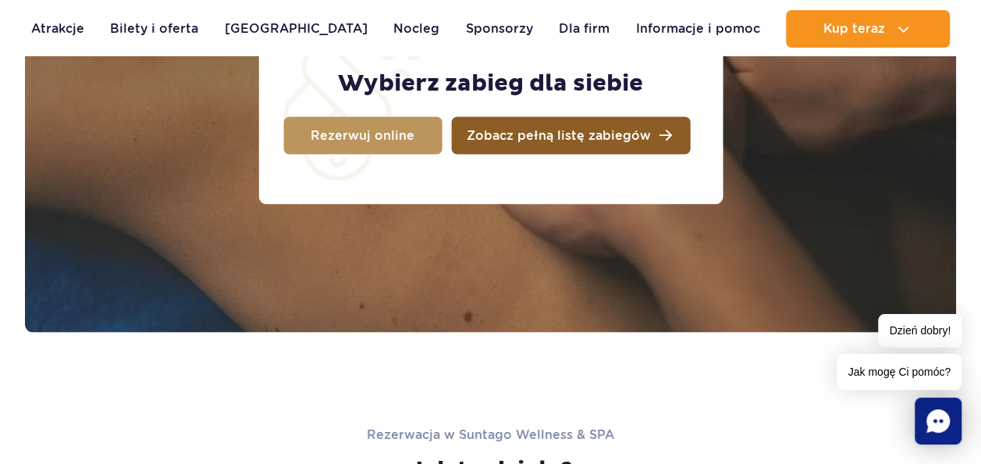
click at [599, 140] on span "Zobacz pełną listę zabiegów" at bounding box center [559, 135] width 184 height 12
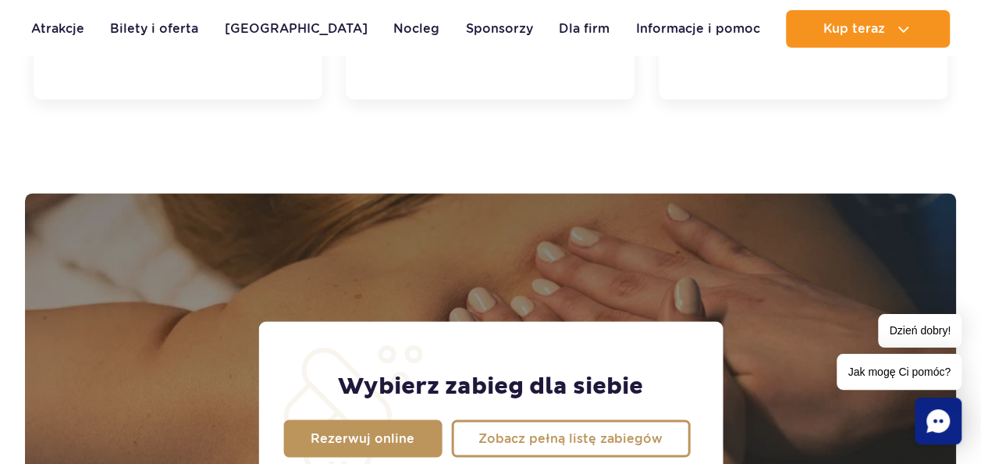
scroll to position [1092, 0]
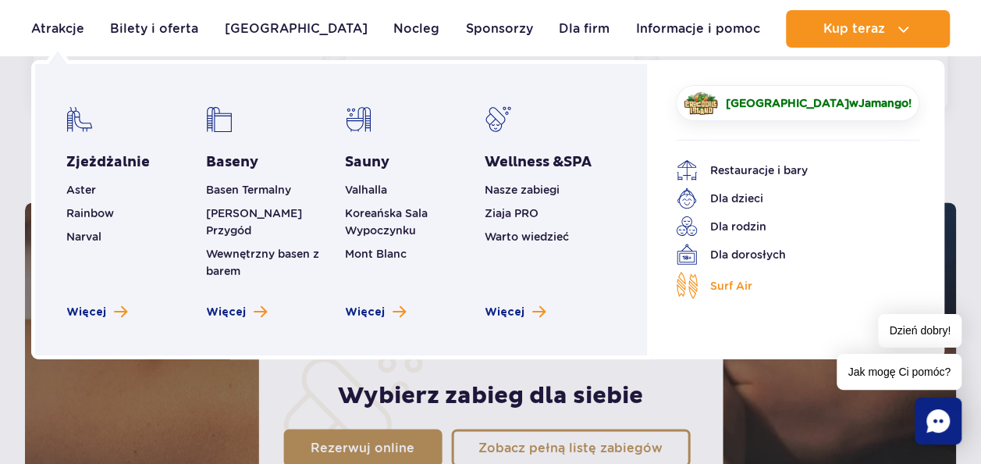
click at [730, 287] on span "Surf Air" at bounding box center [731, 285] width 42 height 17
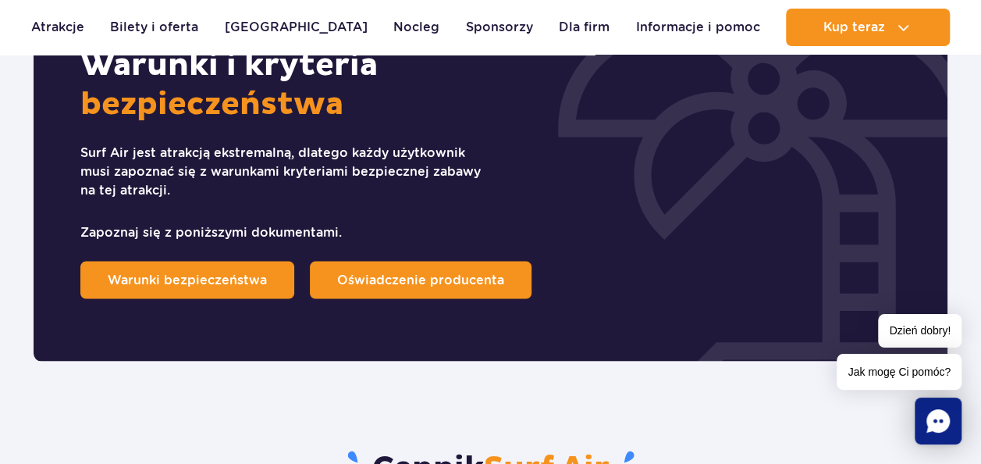
scroll to position [1327, 0]
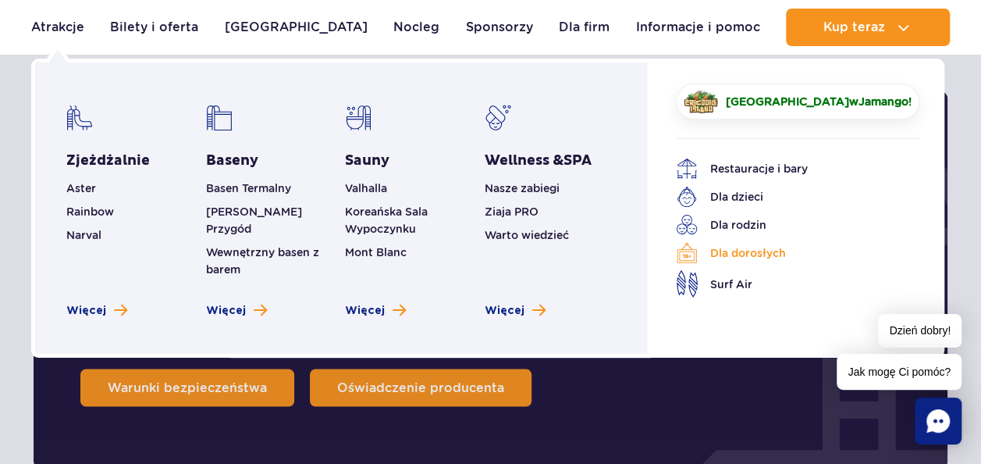
click at [707, 254] on link "Dla dorosłych" at bounding box center [786, 253] width 220 height 22
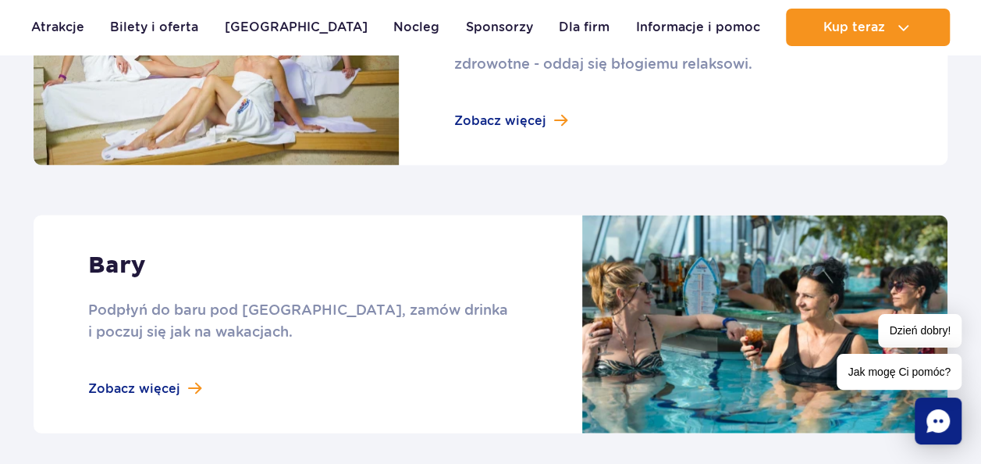
scroll to position [1405, 0]
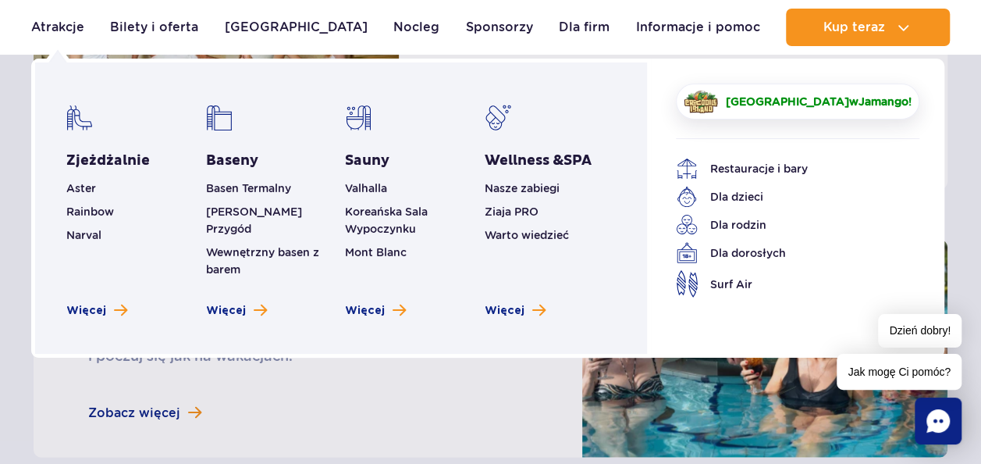
click at [873, 106] on span "Jamango" at bounding box center [883, 101] width 50 height 12
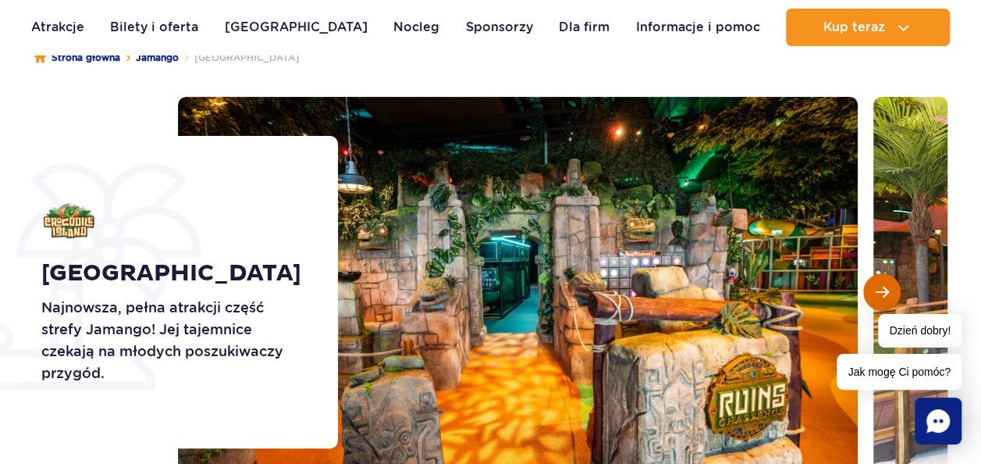
click at [885, 279] on button "Następny slajd" at bounding box center [881, 291] width 37 height 37
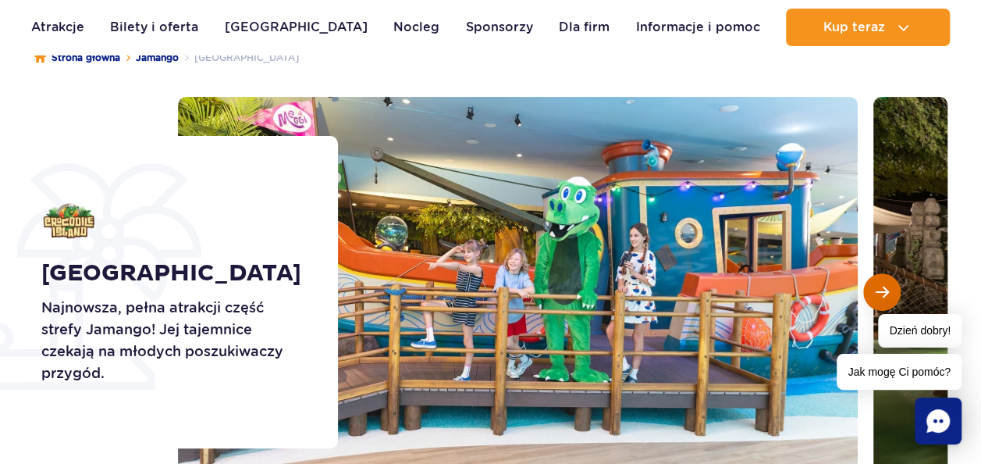
click at [885, 279] on button "Następny slajd" at bounding box center [881, 291] width 37 height 37
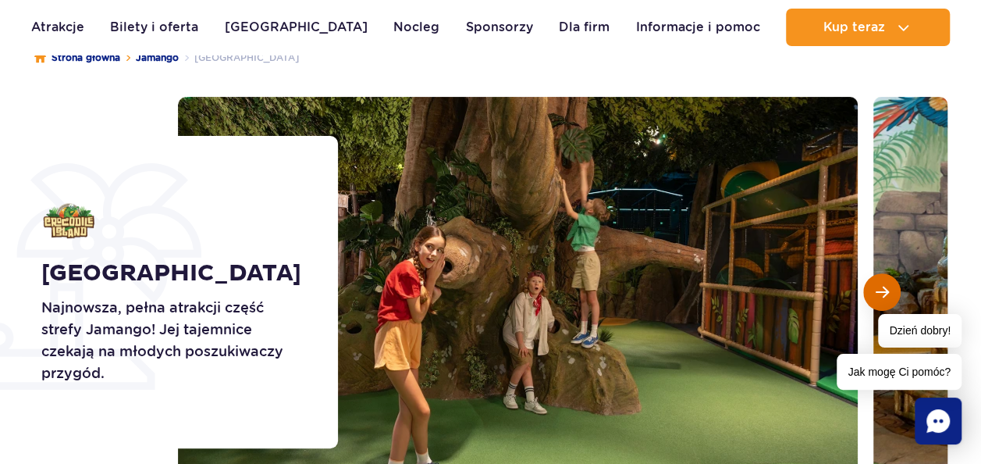
click at [885, 279] on button "Następny slajd" at bounding box center [881, 291] width 37 height 37
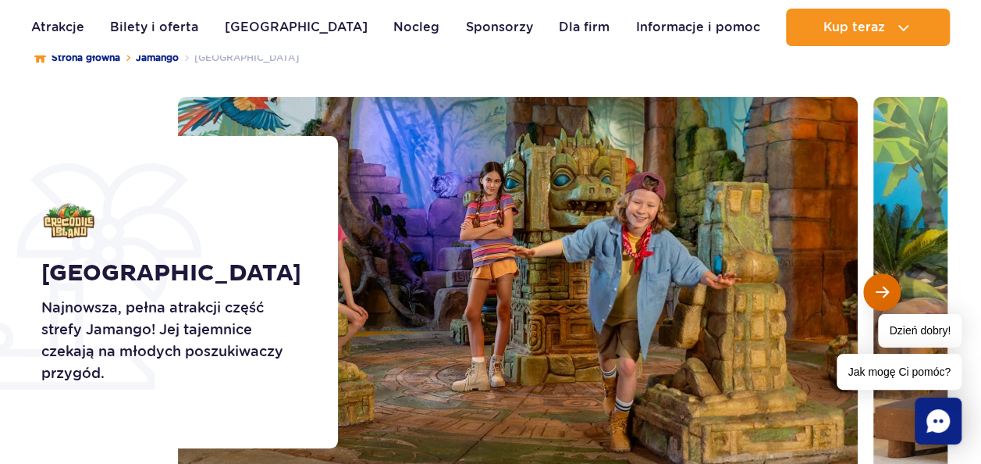
click at [885, 279] on button "Następny slajd" at bounding box center [881, 291] width 37 height 37
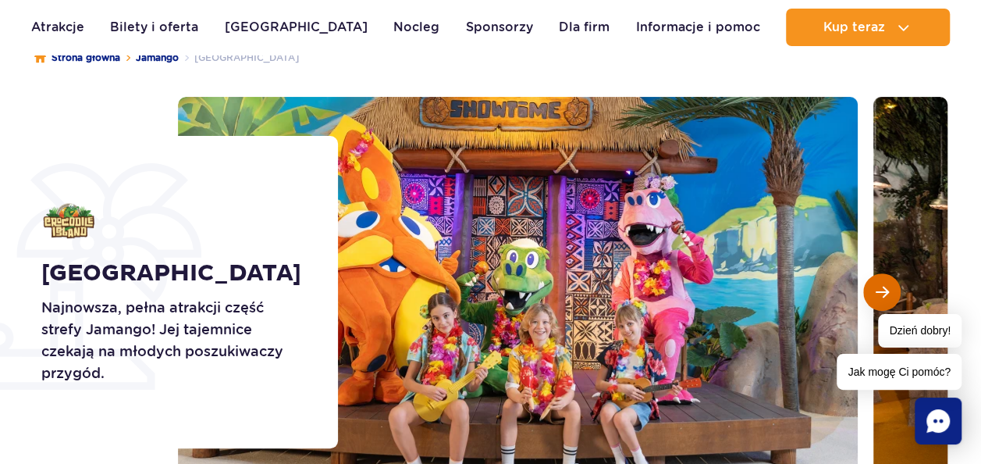
click at [883, 276] on button "Następny slajd" at bounding box center [881, 291] width 37 height 37
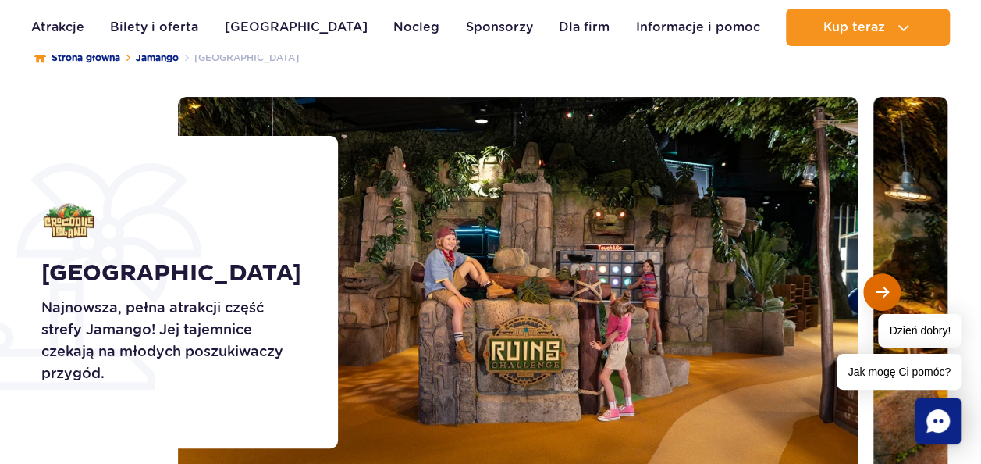
click at [883, 276] on button "Następny slajd" at bounding box center [881, 291] width 37 height 37
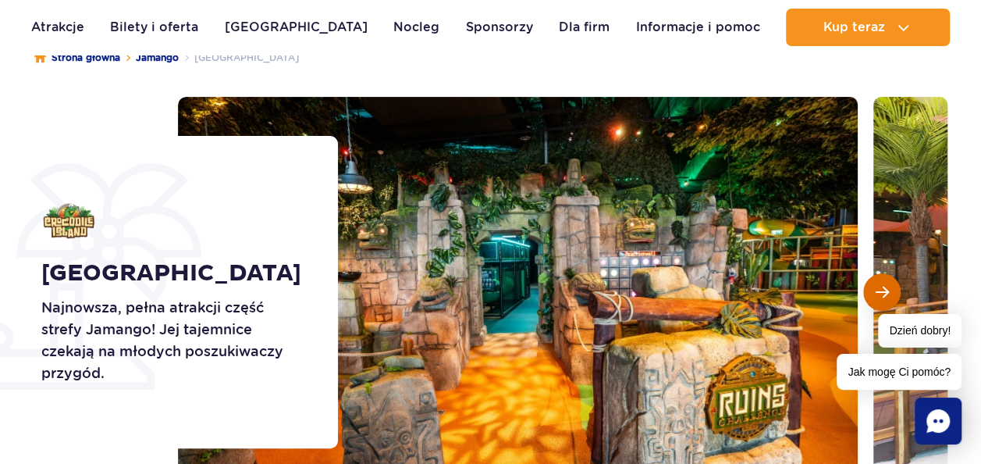
click at [883, 276] on button "Następny slajd" at bounding box center [881, 291] width 37 height 37
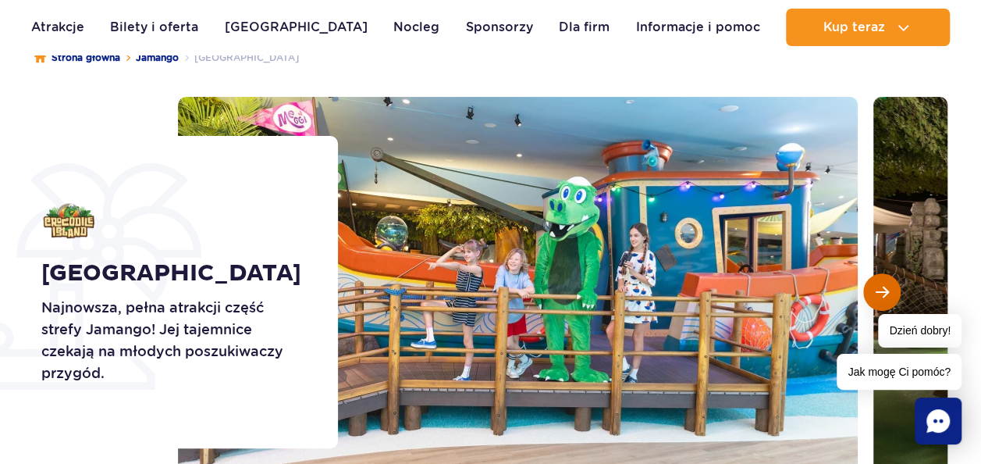
click at [883, 276] on button "Następny slajd" at bounding box center [881, 291] width 37 height 37
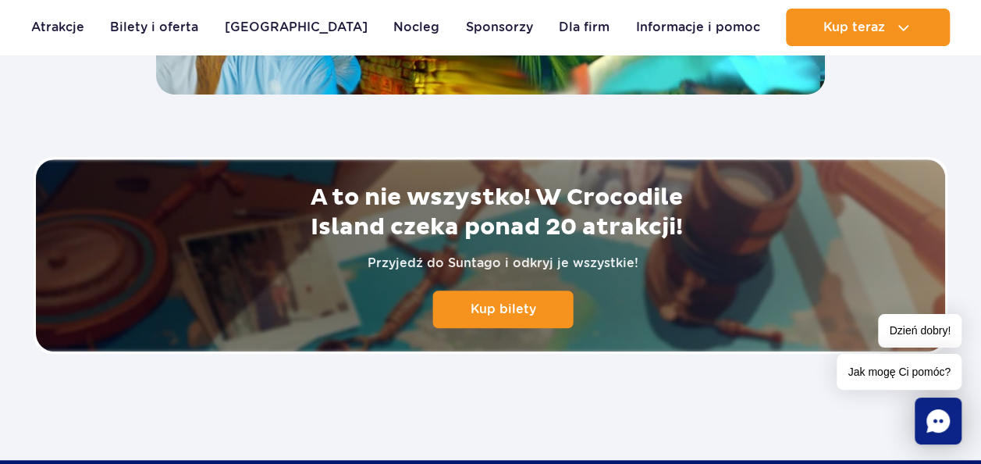
scroll to position [3355, 0]
